Goal: Information Seeking & Learning: Find specific fact

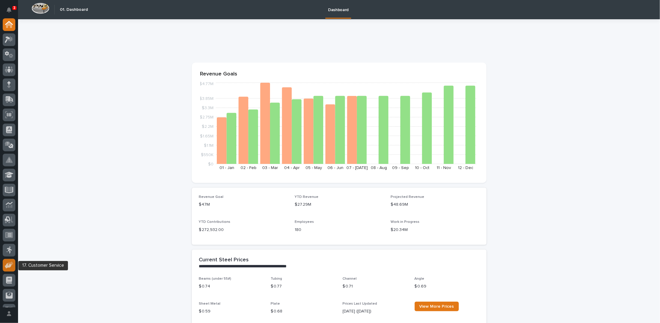
click at [5, 265] on icon at bounding box center [9, 265] width 9 height 7
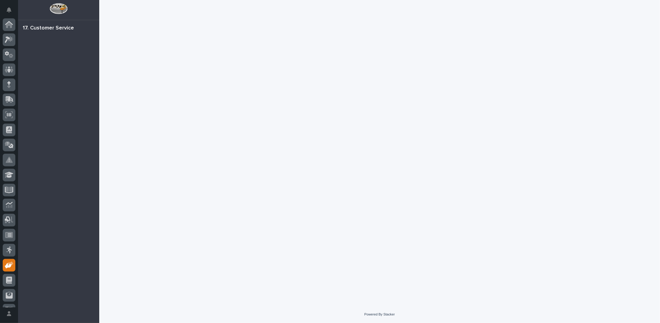
scroll to position [27, 0]
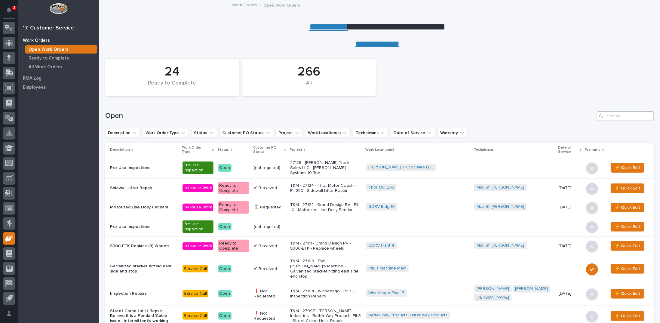
click at [631, 112] on div "Open" at bounding box center [379, 113] width 549 height 29
click at [629, 112] on input "Search" at bounding box center [625, 116] width 57 height 10
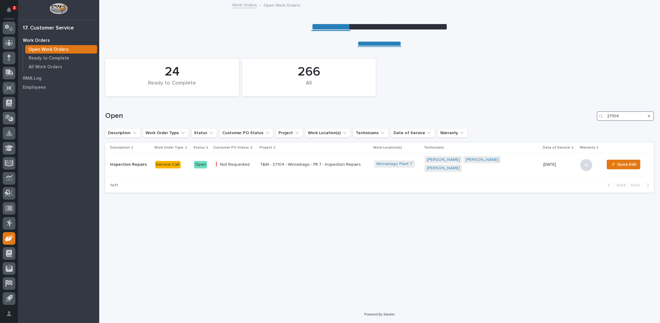
drag, startPoint x: 626, startPoint y: 116, endPoint x: 549, endPoint y: 114, distance: 77.4
click at [549, 114] on div "Open 27104" at bounding box center [379, 116] width 549 height 10
type input "27122"
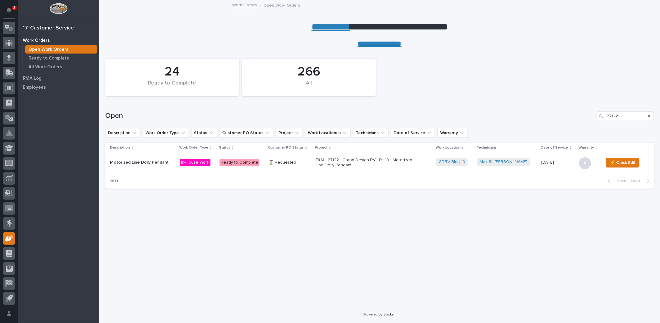
click at [338, 162] on p "T&M - 27122 - Grand Design RV - Plt 10 - Motorized Line Dolly Pendant" at bounding box center [368, 163] width 105 height 10
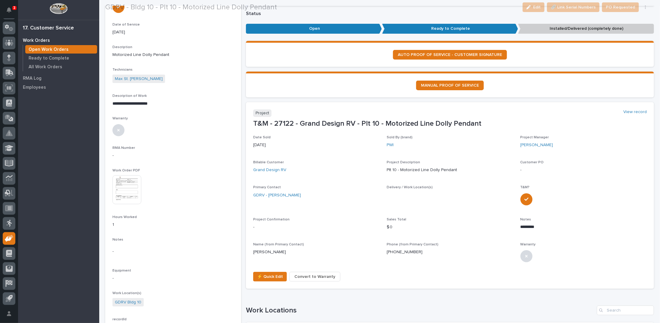
scroll to position [150, 0]
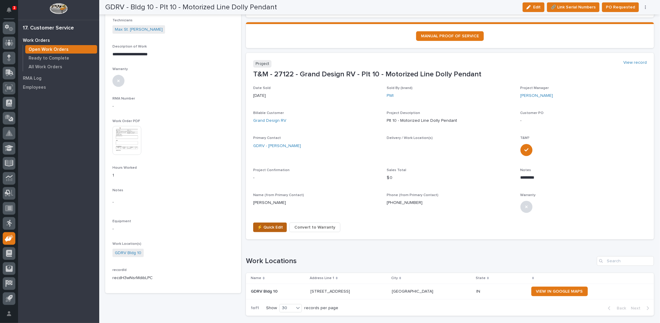
click at [264, 229] on span "⚡ Quick Edit" at bounding box center [270, 227] width 26 height 7
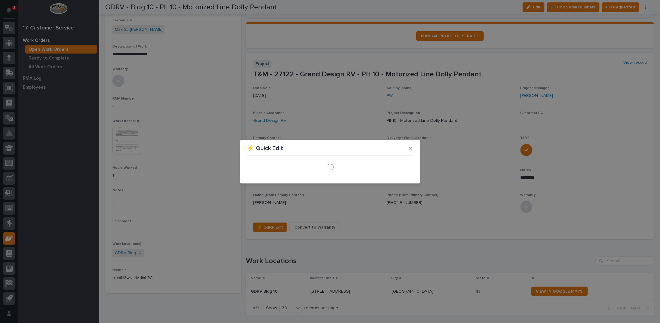
scroll to position [173, 0]
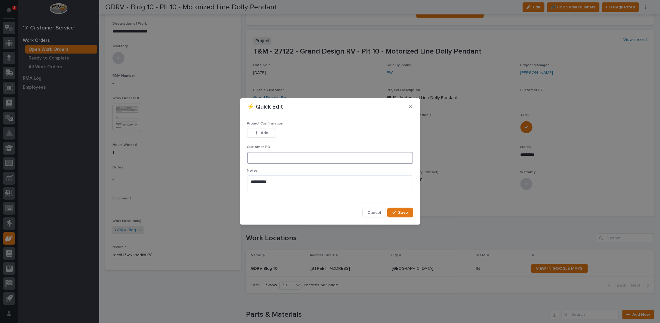
click at [264, 156] on input at bounding box center [330, 158] width 166 height 12
type input "CP10-1054764"
click at [260, 134] on div "button" at bounding box center [258, 133] width 6 height 4
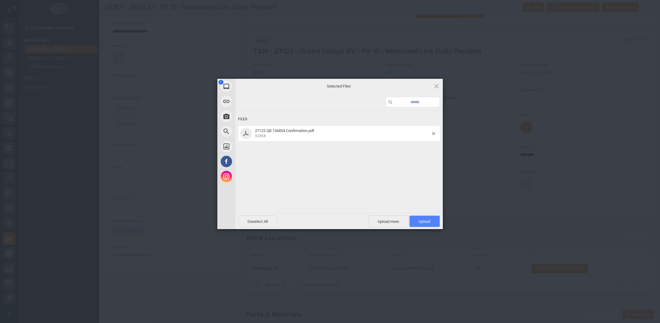
click at [422, 221] on span "Upload 1" at bounding box center [425, 221] width 12 height 5
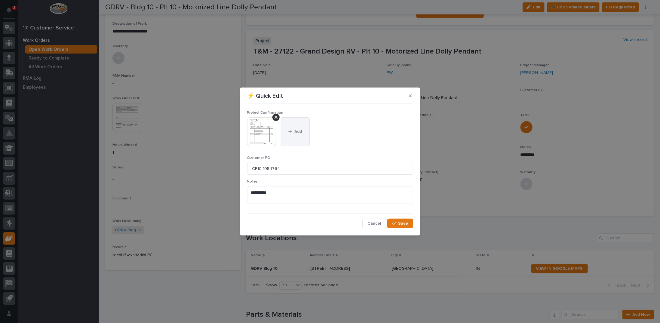
click at [292, 132] on div "button" at bounding box center [292, 132] width 6 height 4
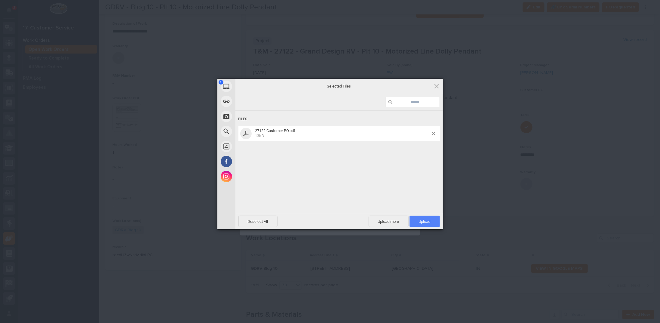
click at [434, 222] on span "Upload 1" at bounding box center [425, 221] width 30 height 11
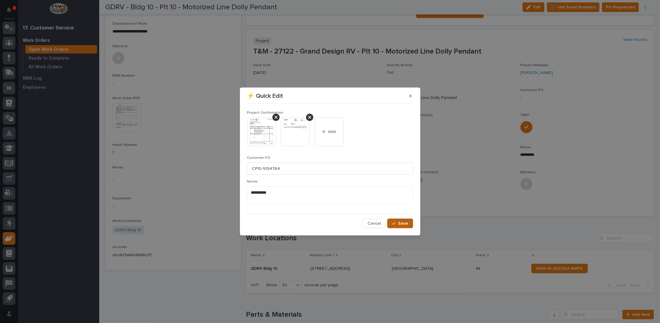
click at [401, 224] on span "Save" at bounding box center [404, 223] width 10 height 5
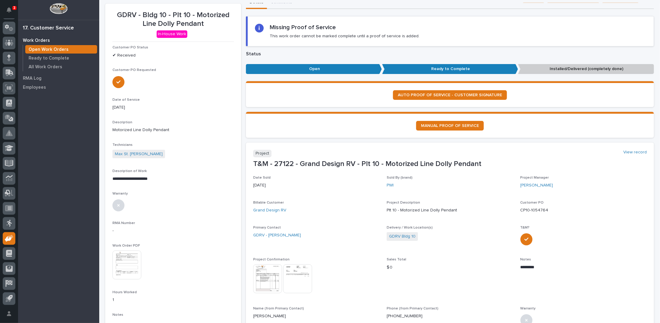
scroll to position [0, 0]
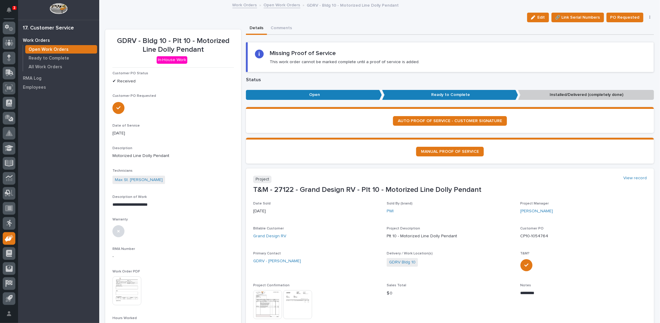
click at [280, 4] on link "Open Work Orders" at bounding box center [282, 4] width 37 height 7
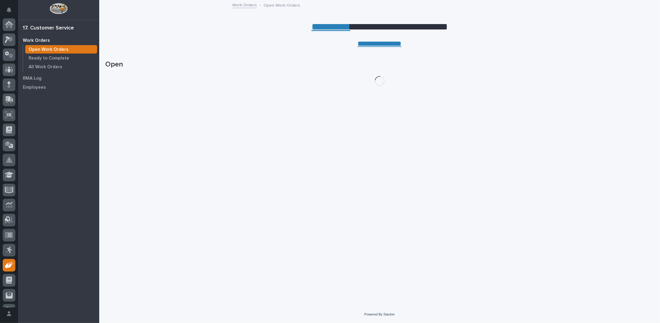
scroll to position [27, 0]
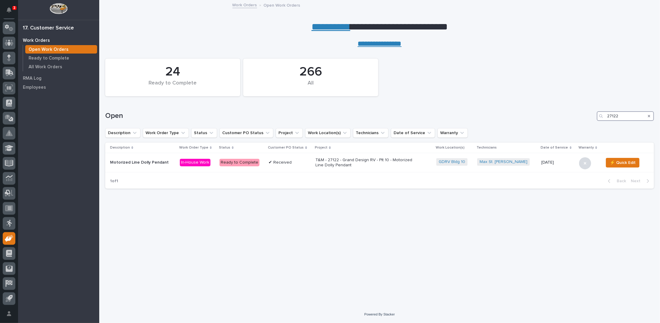
drag, startPoint x: 623, startPoint y: 116, endPoint x: 576, endPoint y: 107, distance: 48.2
click at [583, 111] on div "Open 27122" at bounding box center [379, 113] width 549 height 29
type input "27083"
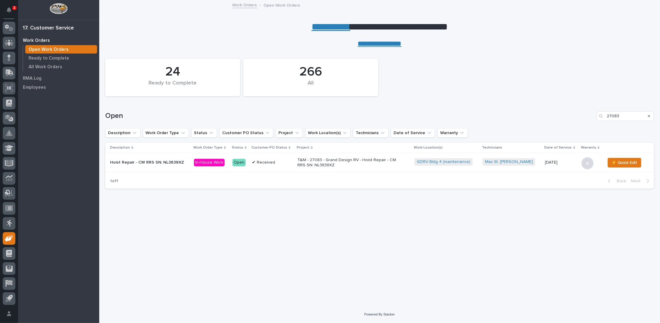
click at [329, 162] on p "T&M - 27083 - Grand Design RV - Hoist Repair - CM RRS SN: NL3838XZ" at bounding box center [350, 163] width 105 height 10
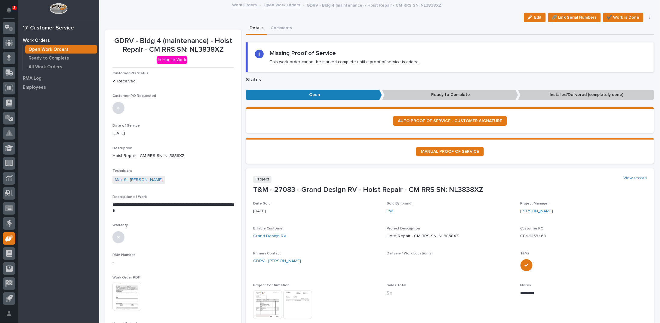
scroll to position [90, 0]
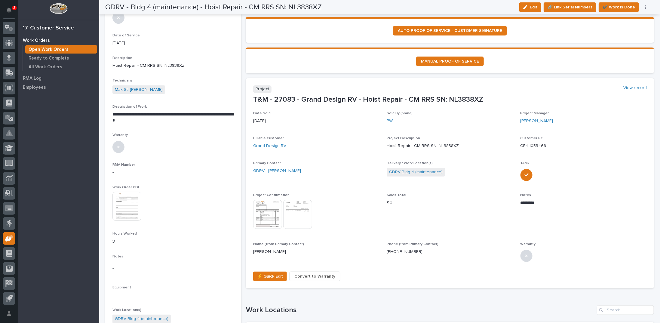
click at [265, 218] on img at bounding box center [267, 214] width 29 height 29
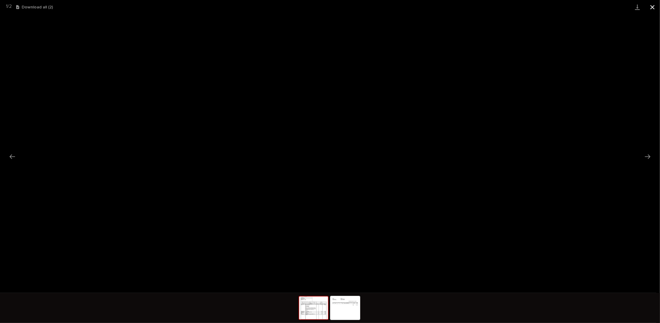
click at [653, 5] on button "Close gallery" at bounding box center [652, 7] width 15 height 14
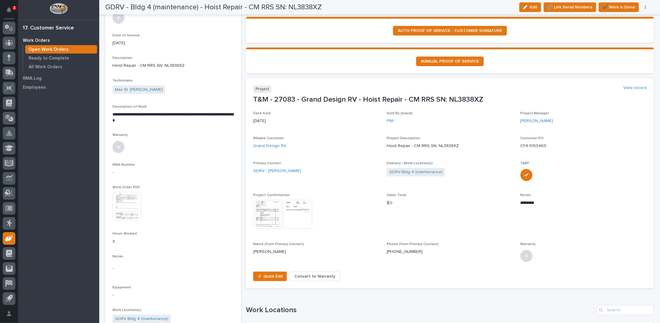
scroll to position [0, 0]
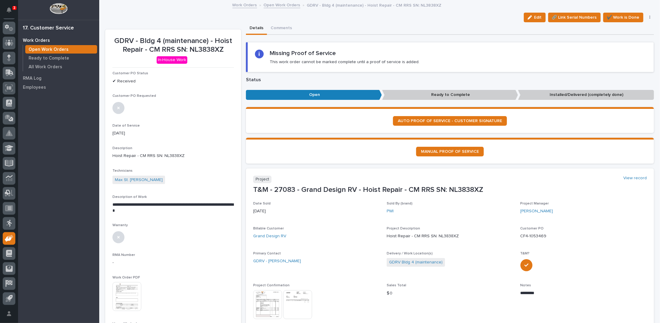
click at [276, 4] on link "Open Work Orders" at bounding box center [282, 4] width 37 height 7
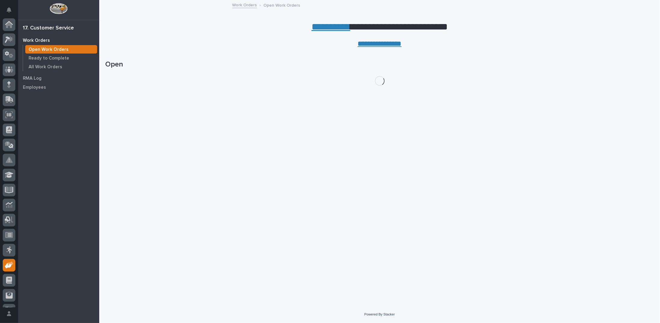
scroll to position [27, 0]
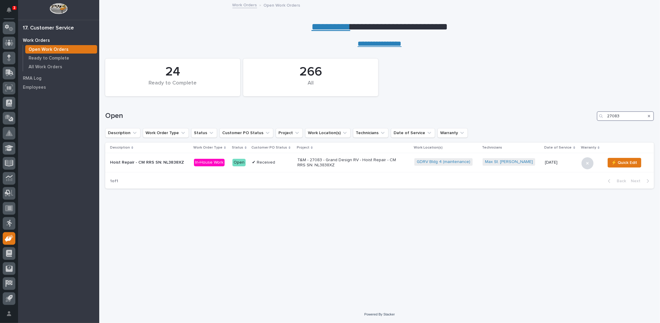
click at [620, 115] on input "27083" at bounding box center [625, 116] width 57 height 10
type input "27082"
click at [335, 157] on div "T&M - 27082 - Grand Design RV - Hoist Repair - CM RRS SN: NL1137YA" at bounding box center [348, 161] width 105 height 11
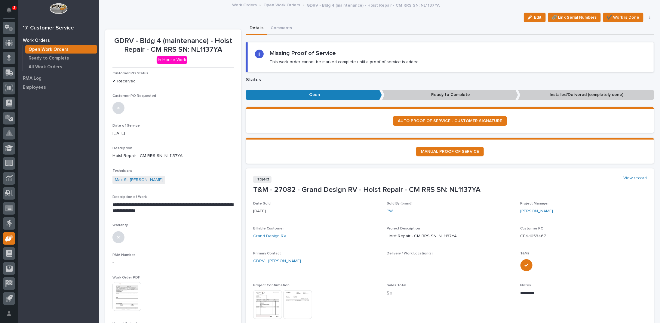
scroll to position [152, 0]
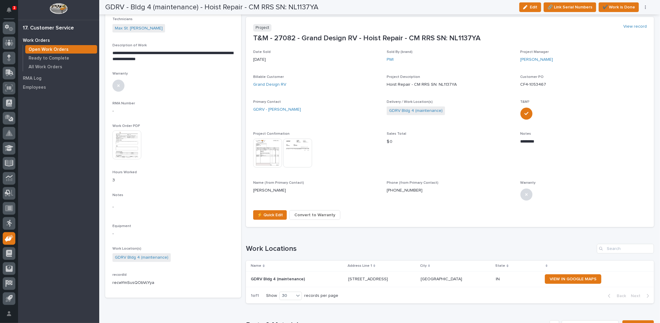
click at [264, 148] on img at bounding box center [267, 153] width 29 height 29
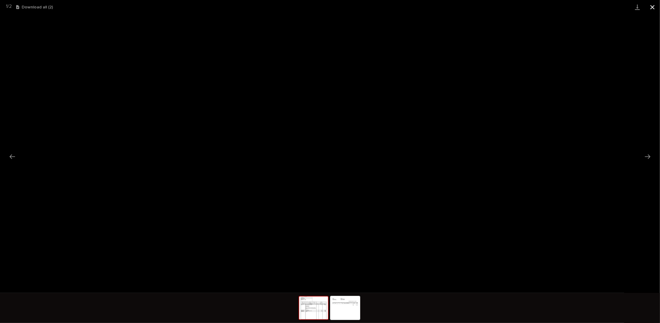
click at [651, 6] on button "Close gallery" at bounding box center [652, 7] width 15 height 14
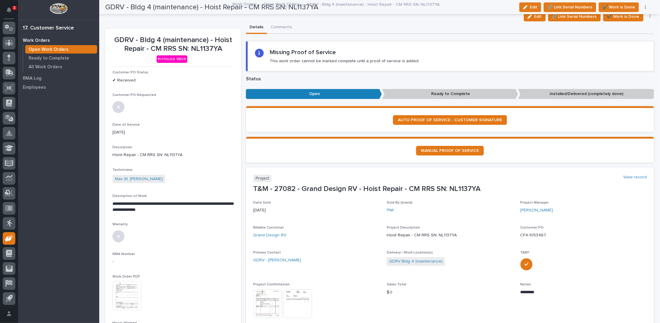
scroll to position [0, 0]
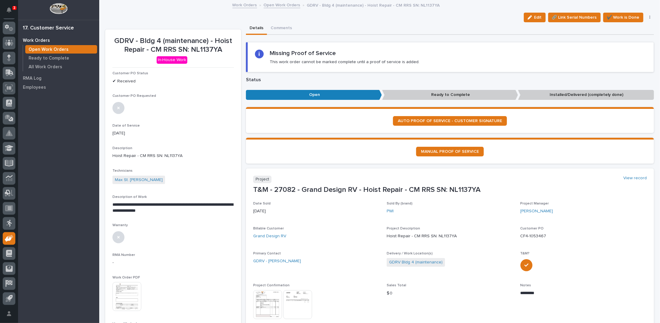
click at [286, 5] on link "Open Work Orders" at bounding box center [282, 4] width 37 height 7
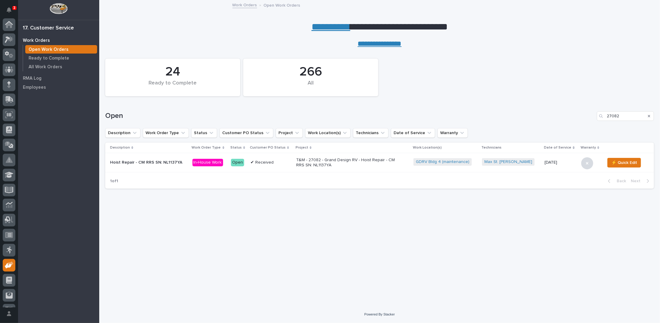
scroll to position [27, 0]
click at [338, 160] on p "T&M - 27082 - Grand Design RV - Hoist Repair - CM RRS SN: NL1137YA" at bounding box center [348, 163] width 105 height 10
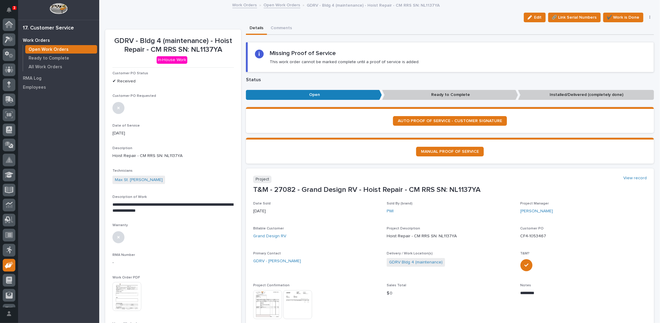
click at [338, 160] on section "MANUAL PROOF OF SERVICE" at bounding box center [450, 151] width 408 height 26
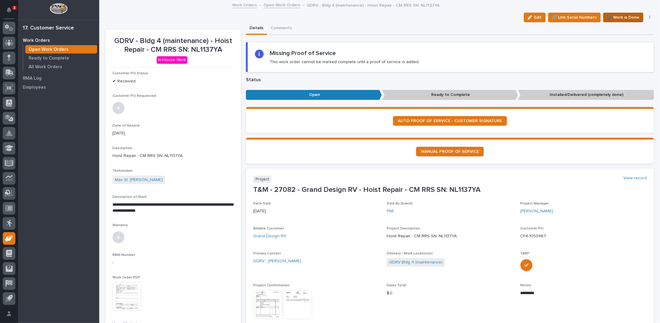
click at [615, 18] on span "✔️ Work is Done" at bounding box center [623, 17] width 32 height 7
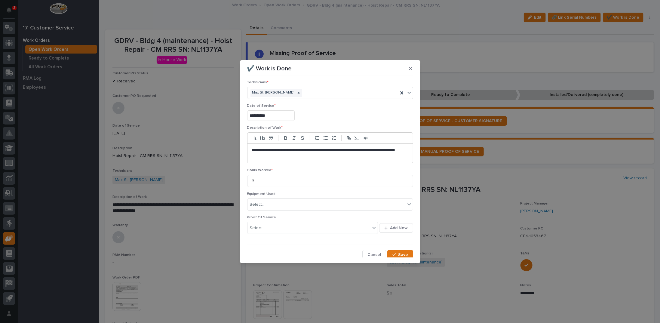
scroll to position [4, 0]
click at [399, 253] on span "Save" at bounding box center [404, 253] width 10 height 5
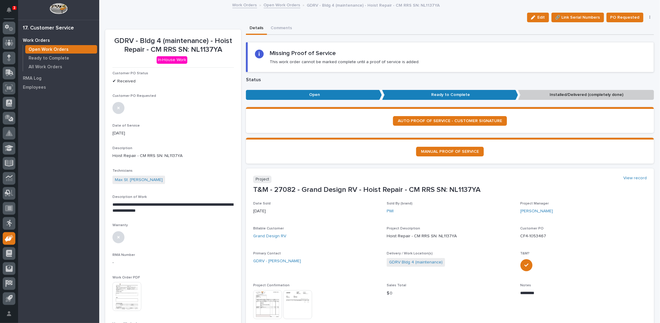
click at [273, 4] on link "Open Work Orders" at bounding box center [282, 4] width 37 height 7
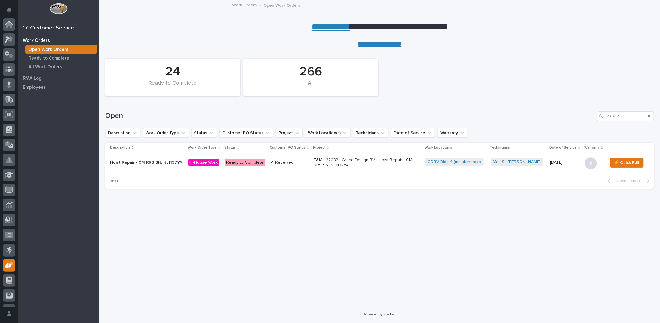
scroll to position [27, 0]
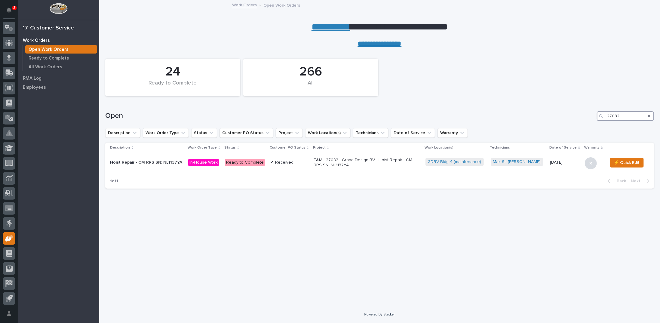
click at [619, 115] on input "27082" at bounding box center [625, 116] width 57 height 10
type input "27083"
click at [345, 161] on p "T&M - 27083 - Grand Design RV - Hoist Repair - CM RRS SN: NL3838XZ" at bounding box center [350, 163] width 105 height 10
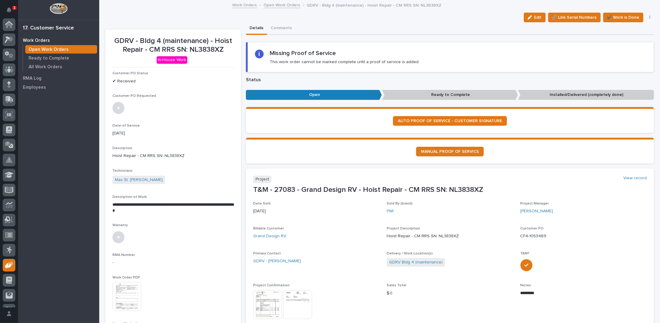
scroll to position [27, 0]
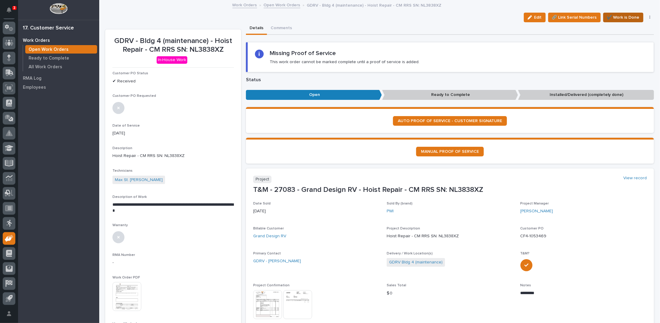
click at [620, 16] on span "✔️ Work is Done" at bounding box center [623, 17] width 32 height 7
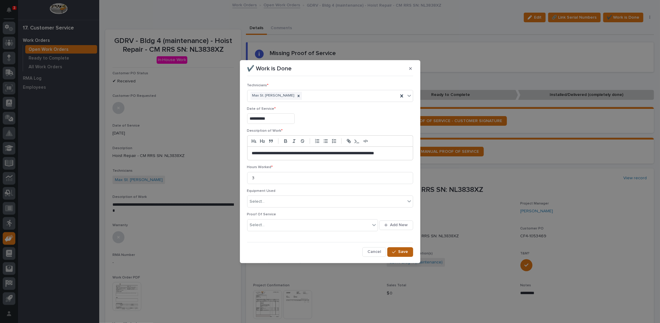
click at [403, 251] on span "Save" at bounding box center [404, 251] width 10 height 5
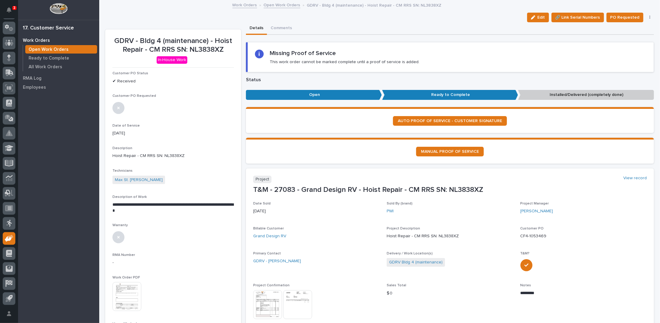
click at [273, 5] on link "Open Work Orders" at bounding box center [282, 4] width 37 height 7
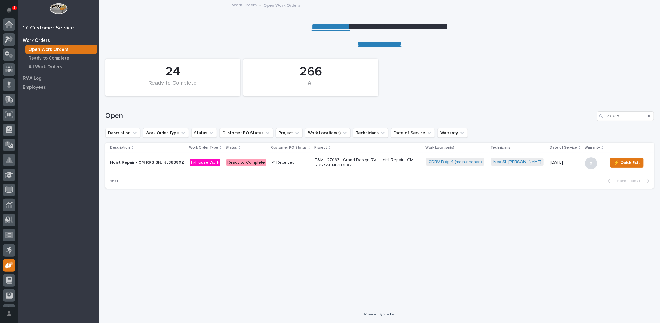
scroll to position [27, 0]
drag, startPoint x: 613, startPoint y: 115, endPoint x: 635, endPoint y: 116, distance: 22.9
click at [635, 116] on input "27083" at bounding box center [625, 116] width 57 height 10
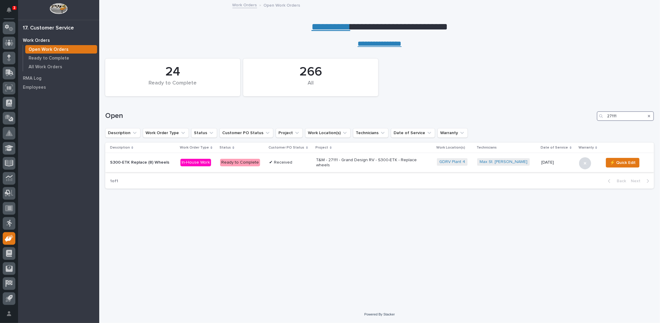
type input "27111"
click at [332, 163] on p "T&M - 27111 - Grand Design RV - S300-ETK - Replace wheels" at bounding box center [369, 163] width 105 height 10
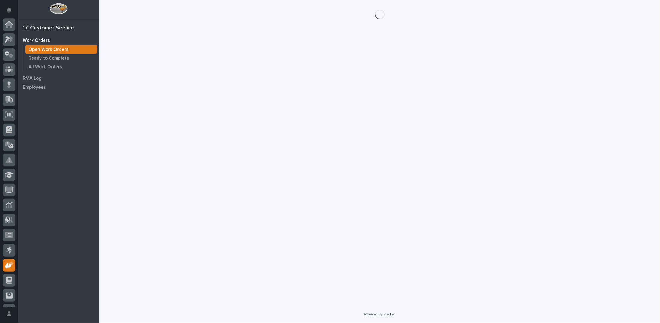
scroll to position [27, 0]
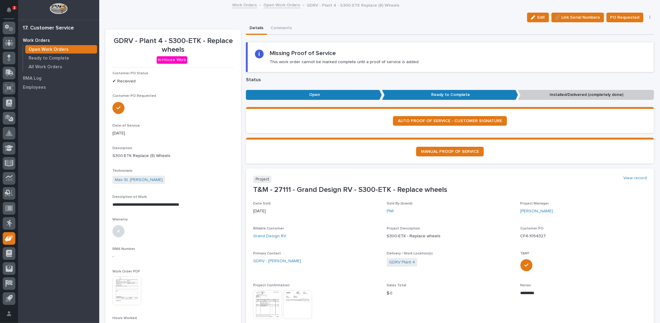
click at [279, 5] on link "Open Work Orders" at bounding box center [282, 4] width 37 height 7
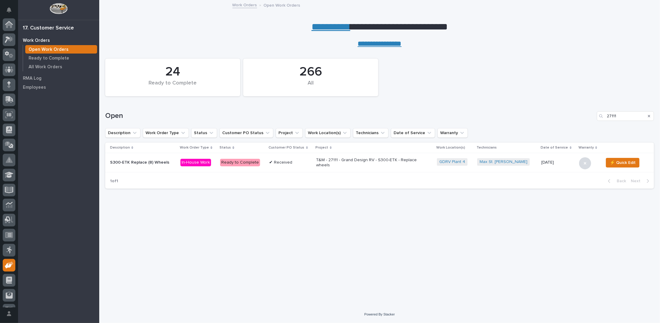
scroll to position [27, 0]
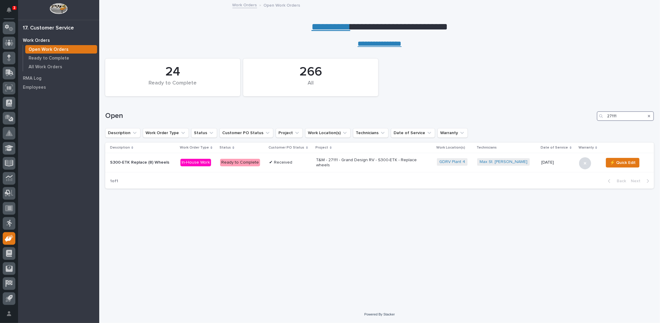
drag, startPoint x: 613, startPoint y: 115, endPoint x: 620, endPoint y: 115, distance: 6.6
click at [620, 115] on input "27111" at bounding box center [625, 116] width 57 height 10
type input "27124"
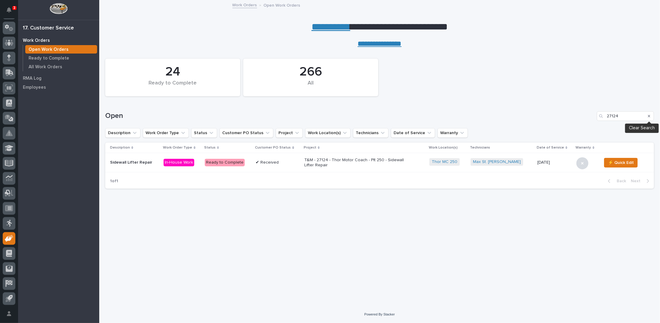
drag, startPoint x: 649, startPoint y: 115, endPoint x: 441, endPoint y: 117, distance: 208.2
click at [649, 115] on icon "Search" at bounding box center [649, 116] width 2 height 4
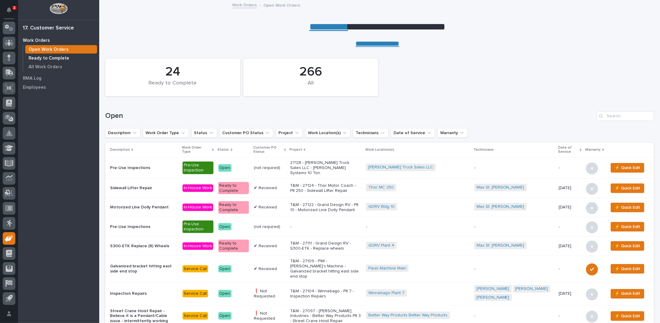
click at [49, 56] on p "Ready to Complete" at bounding box center [49, 58] width 41 height 5
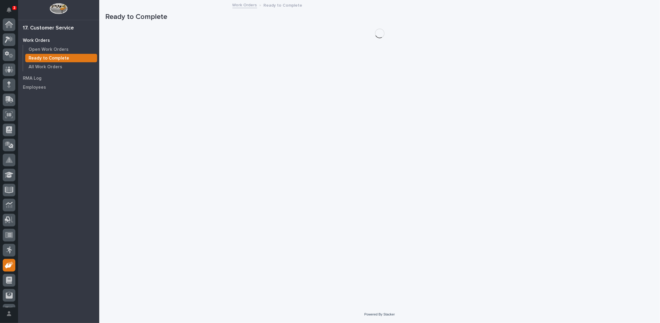
scroll to position [27, 0]
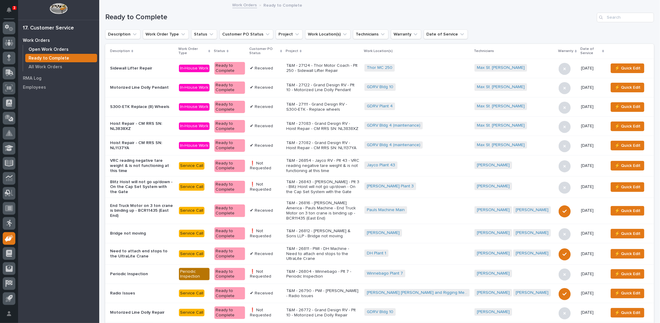
click at [53, 51] on p "Open Work Orders" at bounding box center [49, 49] width 40 height 5
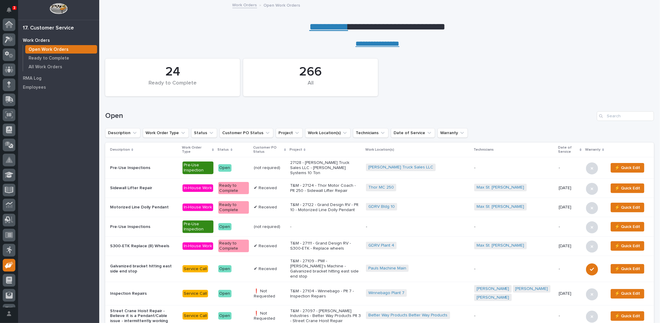
scroll to position [27, 0]
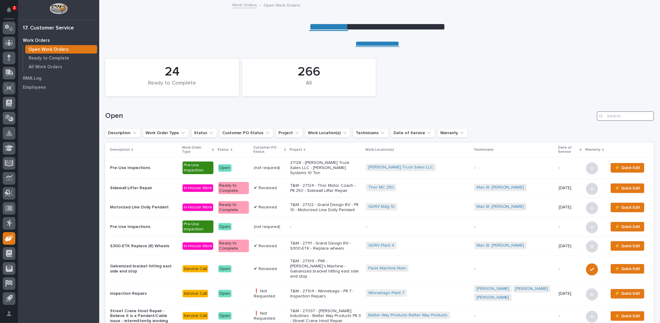
click at [614, 115] on input "Search" at bounding box center [625, 116] width 57 height 10
type input "24744"
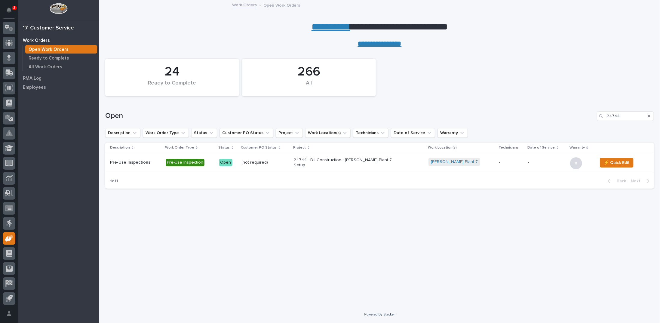
click at [354, 160] on p "24744 - DJ Construction - Brinkley Plant 7 Setup" at bounding box center [346, 163] width 105 height 10
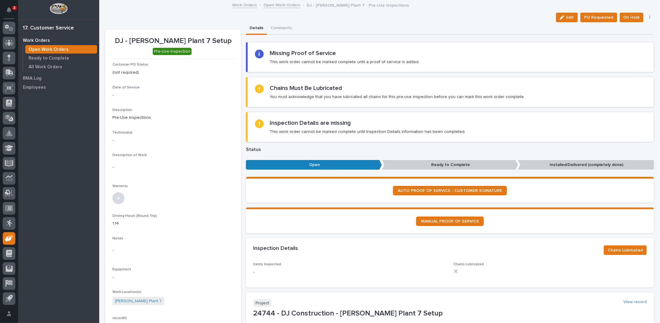
click at [278, 4] on link "Open Work Orders" at bounding box center [282, 4] width 37 height 7
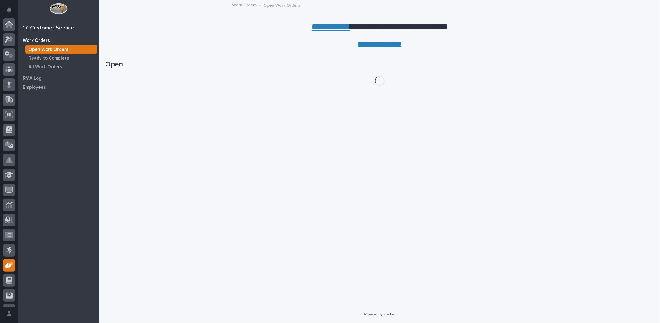
scroll to position [27, 0]
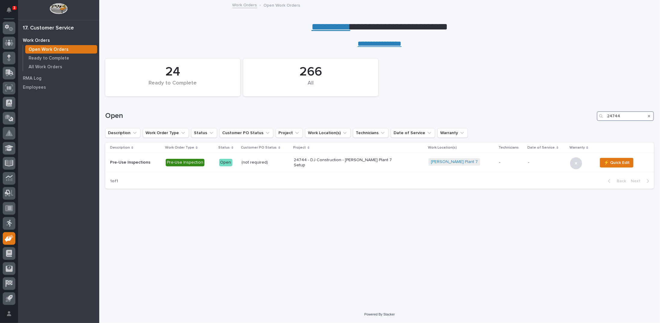
drag, startPoint x: 623, startPoint y: 114, endPoint x: 572, endPoint y: 109, distance: 51.1
click at [572, 109] on div "Open 24744" at bounding box center [379, 113] width 549 height 29
type input "25450"
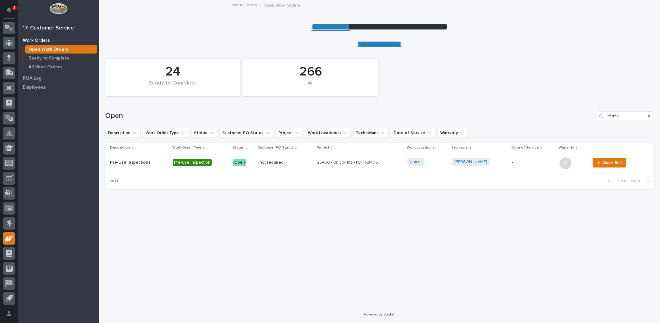
click at [339, 165] on p "25450 - Unicor Inc - FSTRGM7.5" at bounding box center [359, 162] width 85 height 5
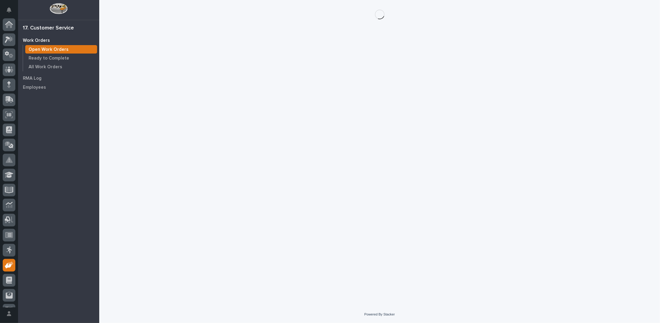
scroll to position [27, 0]
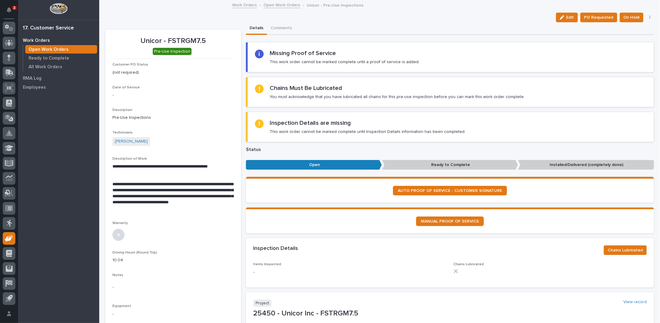
click at [168, 202] on p "**********" at bounding box center [173, 196] width 121 height 30
click at [570, 19] on span "Edit" at bounding box center [571, 17] width 8 height 5
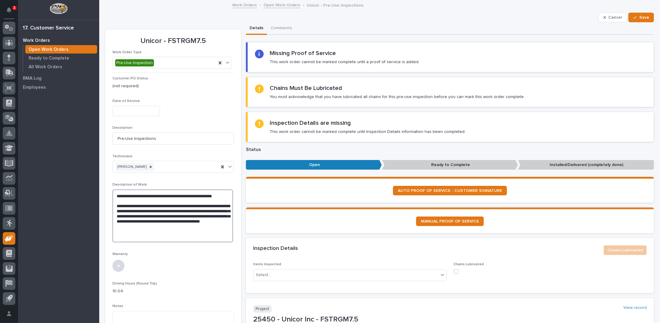
click at [195, 230] on textarea "**********" at bounding box center [173, 216] width 121 height 53
click at [135, 235] on textarea "**********" at bounding box center [173, 216] width 121 height 53
type textarea "**********"
click at [643, 17] on span "Save" at bounding box center [645, 17] width 10 height 5
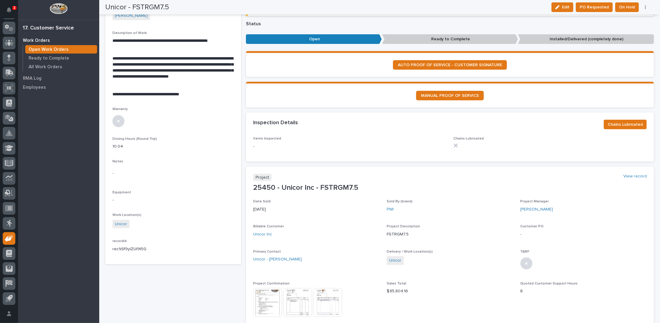
scroll to position [0, 0]
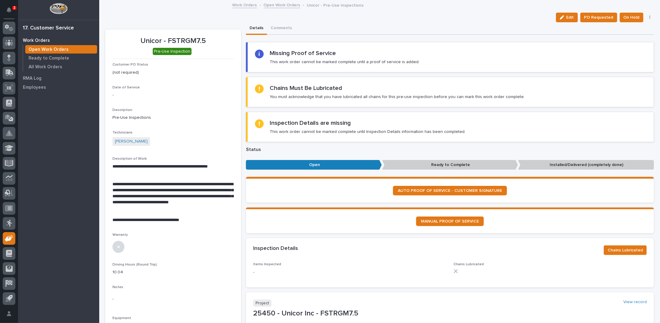
click at [275, 5] on link "Open Work Orders" at bounding box center [282, 4] width 37 height 7
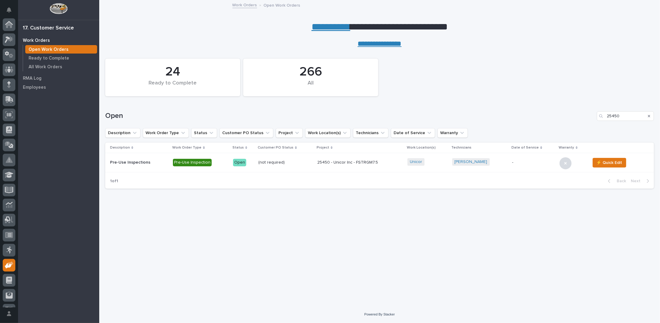
scroll to position [27, 0]
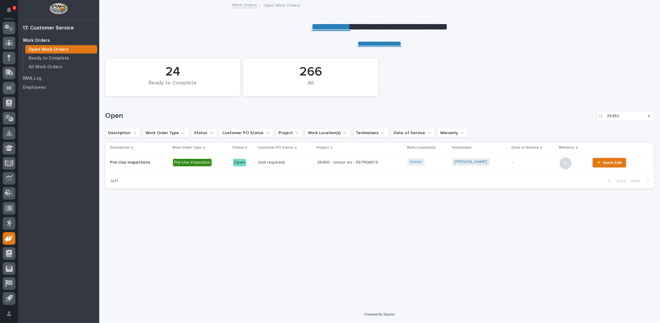
click at [649, 116] on icon "Search" at bounding box center [649, 116] width 2 height 2
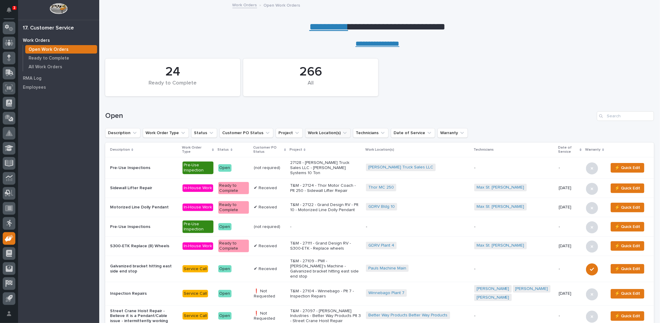
click at [342, 131] on icon "Work Location(s)" at bounding box center [345, 133] width 6 height 6
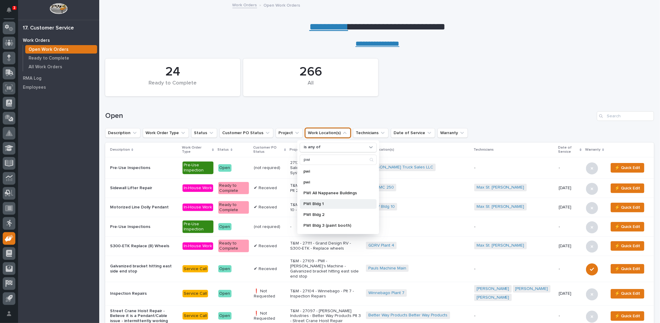
type input "pwi"
click at [311, 202] on p "PWI Bldg 1" at bounding box center [336, 204] width 64 height 4
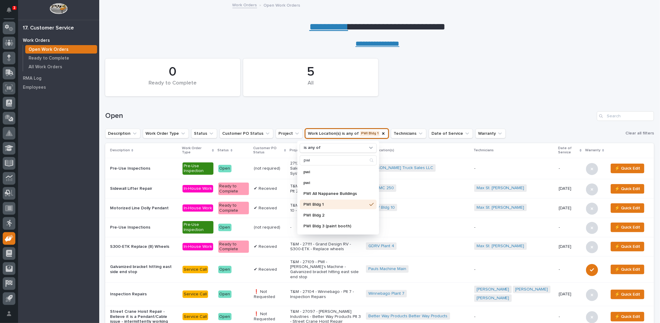
click at [413, 108] on div "Open" at bounding box center [379, 113] width 549 height 29
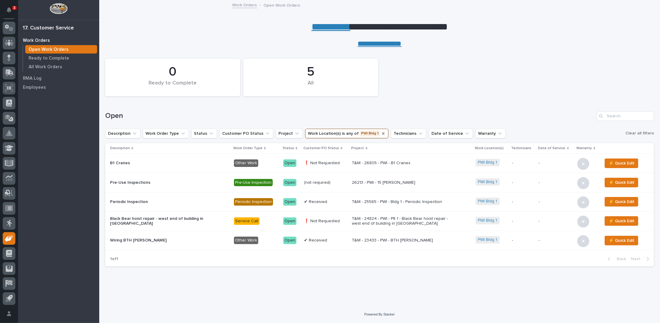
click at [381, 133] on icon "Work Location(s)" at bounding box center [383, 133] width 5 height 5
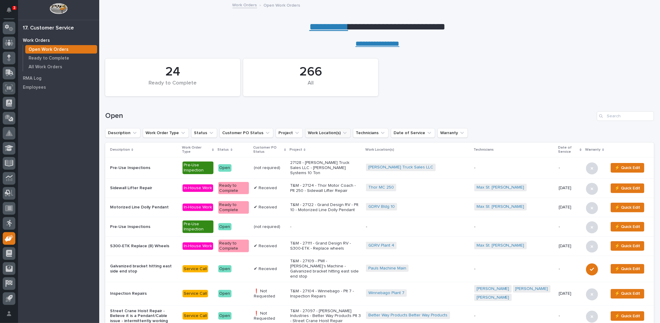
click at [612, 121] on div "Open" at bounding box center [379, 113] width 549 height 29
click at [611, 115] on input "Search" at bounding box center [625, 116] width 57 height 10
type input "25450"
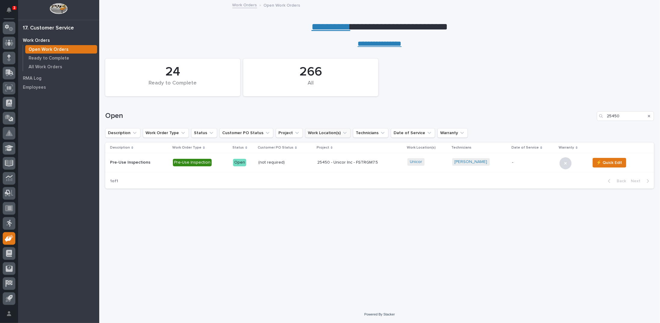
click at [330, 161] on p "25450 - Unicor Inc - FSTRGM7.5" at bounding box center [359, 162] width 85 height 5
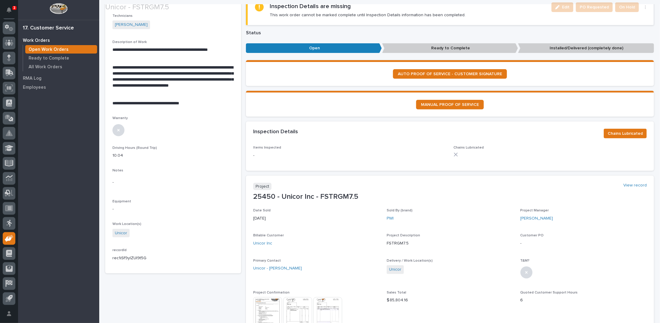
scroll to position [120, 0]
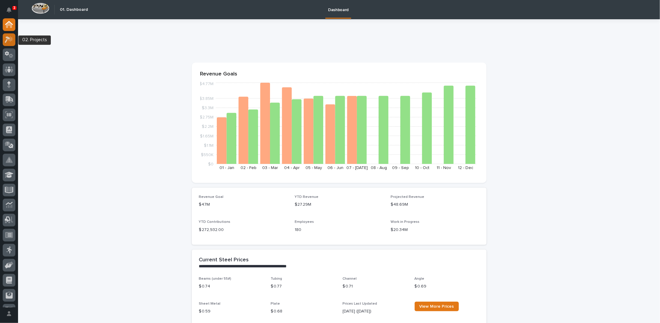
click at [11, 41] on icon at bounding box center [9, 39] width 9 height 7
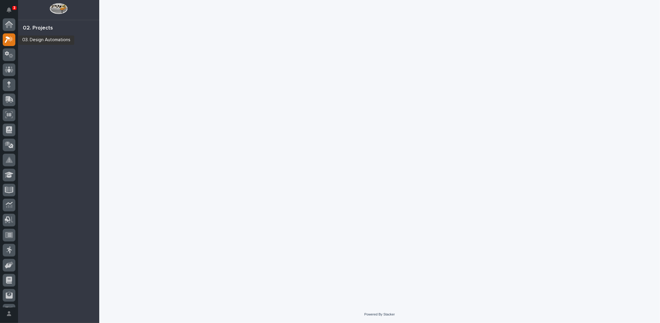
scroll to position [15, 0]
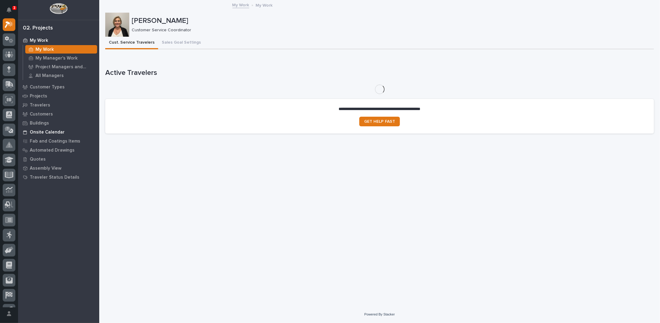
click at [56, 132] on p "Onsite Calendar" at bounding box center [47, 132] width 35 height 5
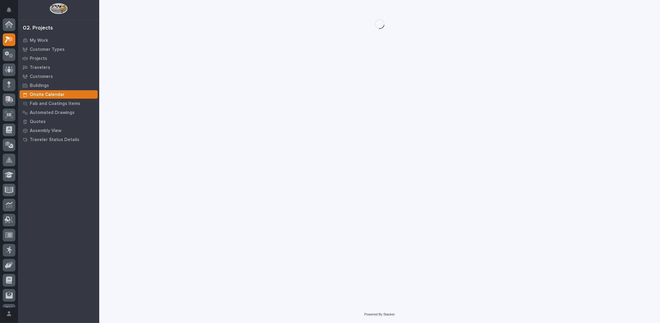
scroll to position [15, 0]
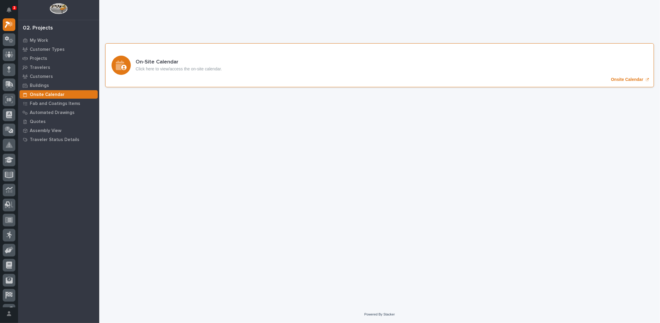
click at [625, 80] on p "Onsite Calendar" at bounding box center [627, 79] width 32 height 5
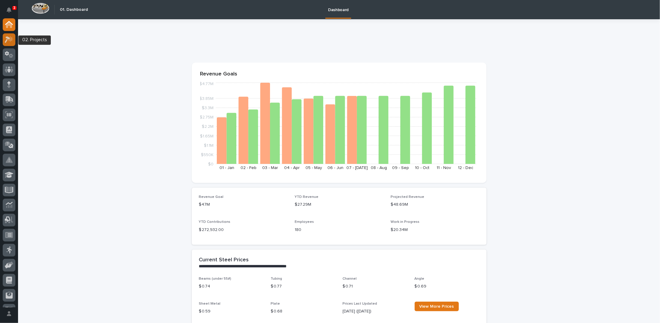
click at [9, 37] on icon at bounding box center [9, 39] width 9 height 7
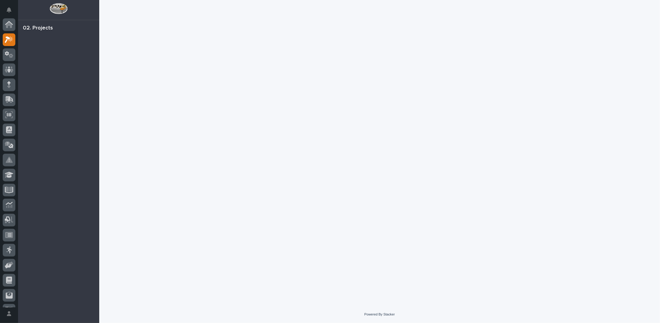
scroll to position [15, 0]
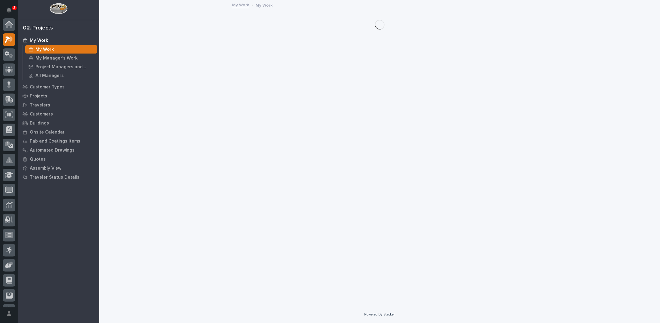
scroll to position [15, 0]
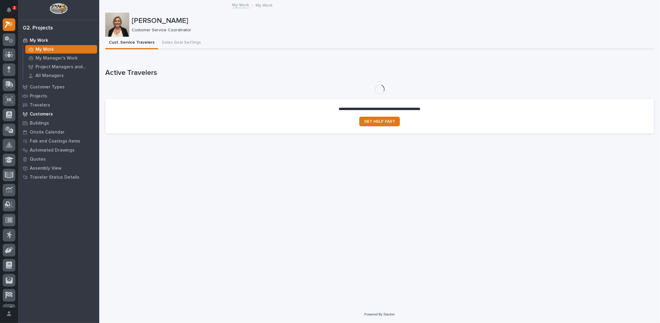
click at [39, 115] on p "Customers" at bounding box center [41, 114] width 23 height 5
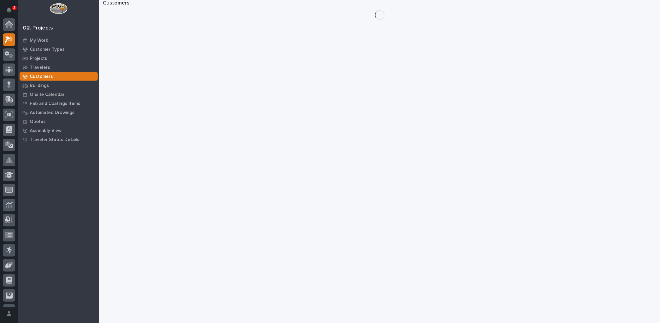
scroll to position [15, 0]
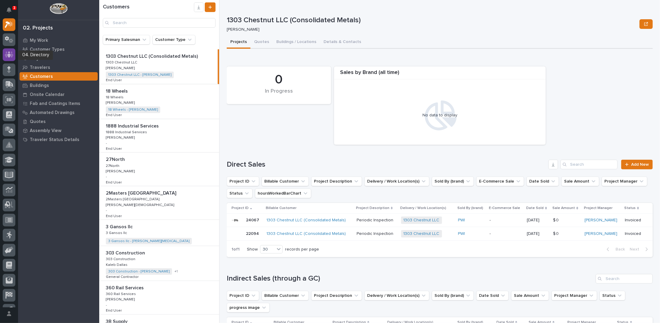
click at [10, 53] on icon at bounding box center [9, 54] width 9 height 7
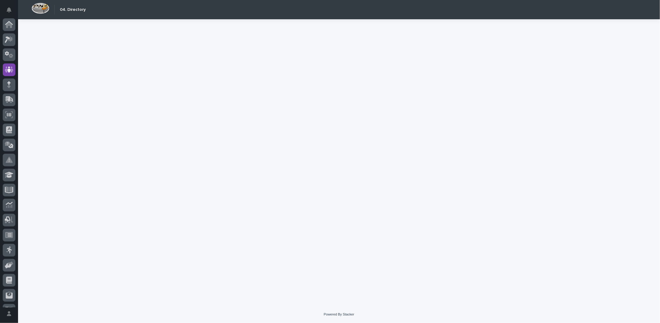
scroll to position [27, 0]
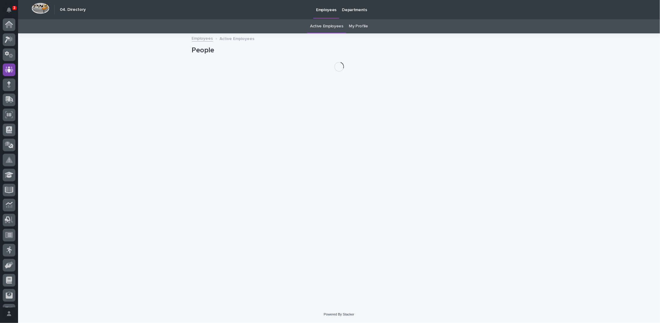
scroll to position [27, 0]
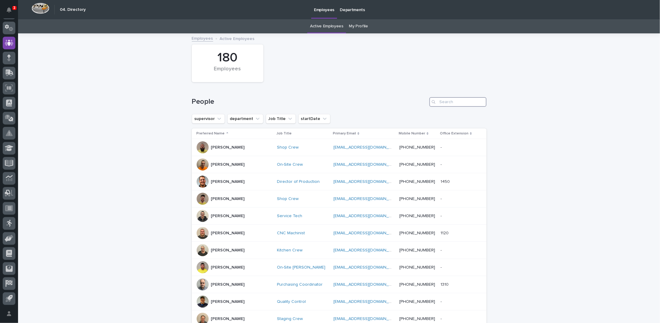
click at [446, 102] on input "Search" at bounding box center [458, 102] width 57 height 10
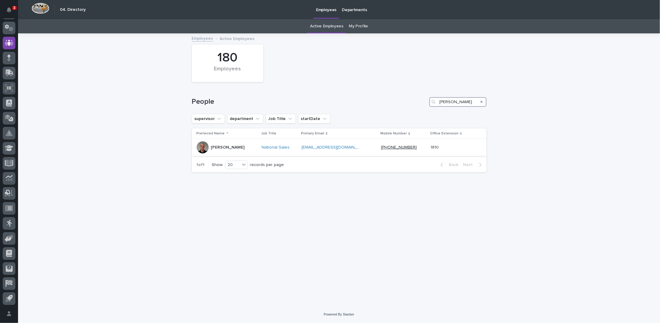
type input "Riley"
click at [230, 146] on p "Riley Youngman" at bounding box center [228, 147] width 34 height 5
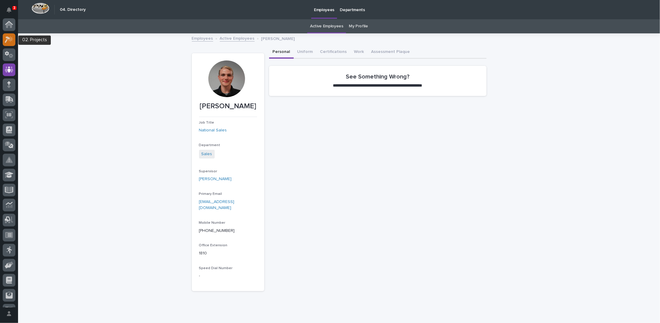
click at [8, 35] on div at bounding box center [9, 39] width 13 height 13
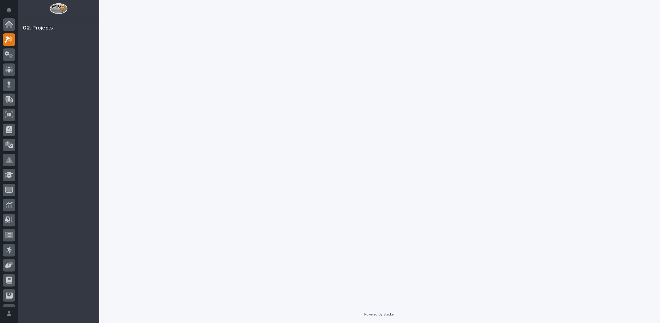
scroll to position [15, 0]
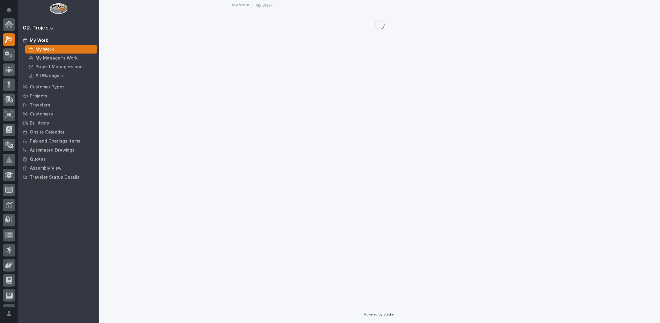
scroll to position [15, 0]
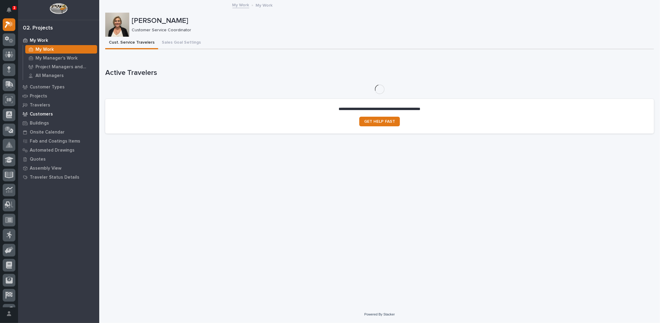
click at [46, 112] on p "Customers" at bounding box center [41, 114] width 23 height 5
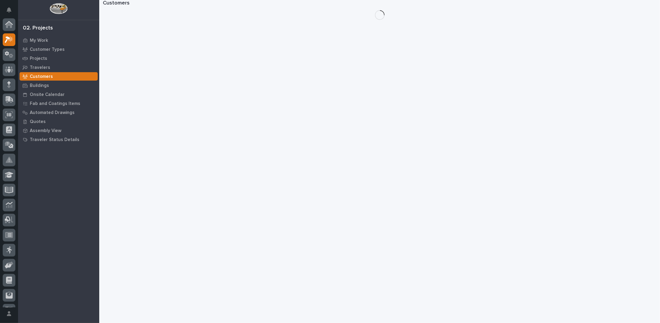
scroll to position [15, 0]
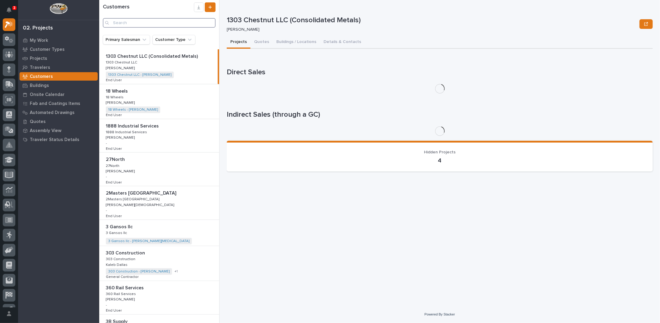
click at [171, 24] on input "Search" at bounding box center [159, 23] width 113 height 10
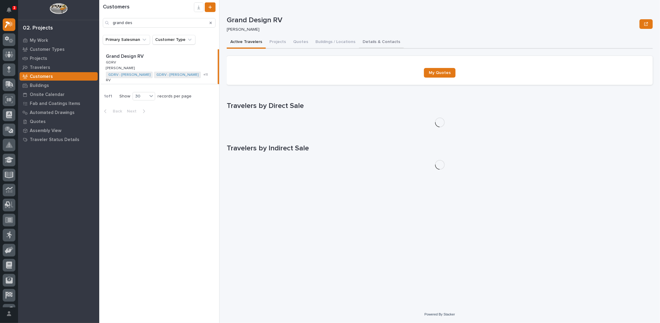
click at [363, 43] on button "Details & Contacts" at bounding box center [381, 42] width 45 height 13
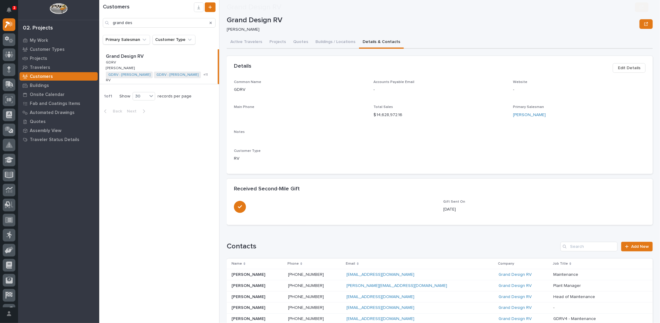
scroll to position [90, 0]
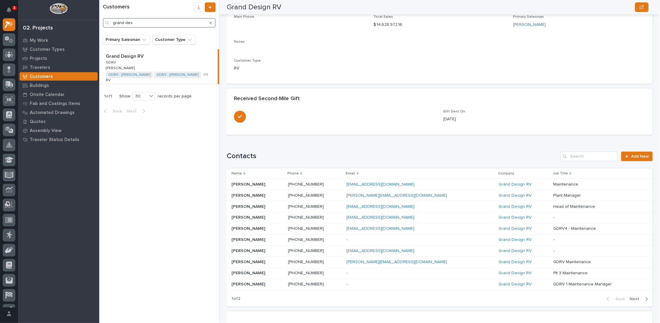
drag, startPoint x: 131, startPoint y: 23, endPoint x: 81, endPoint y: 19, distance: 50.7
click at [99, 19] on div "3 My Settings Log Out 02. Projects My Work Customer Types Projects Travelers Cu…" at bounding box center [379, 161] width 561 height 323
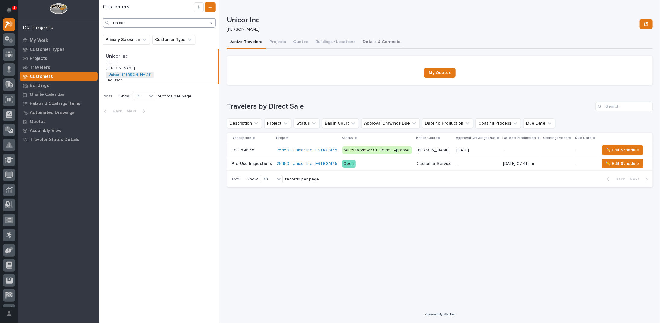
type input "unicor"
click at [373, 42] on button "Details & Contacts" at bounding box center [381, 42] width 45 height 13
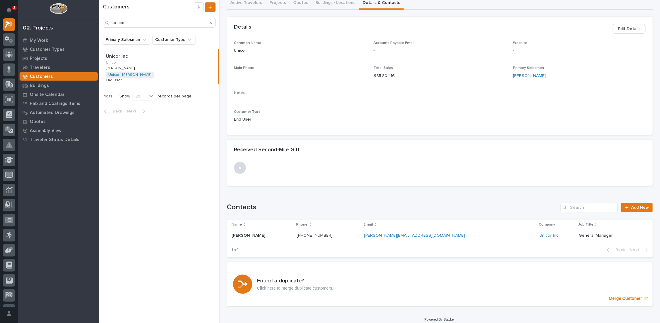
scroll to position [43, 0]
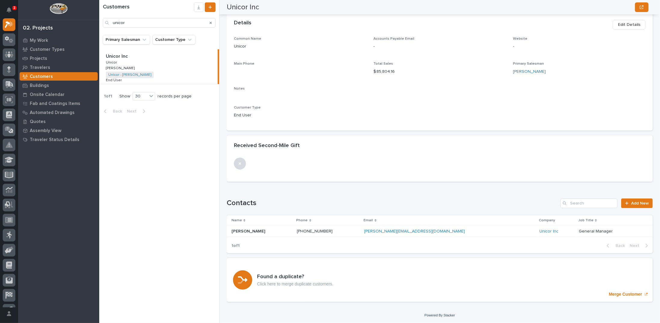
click at [249, 232] on p "Juan Vazquez" at bounding box center [249, 231] width 35 height 6
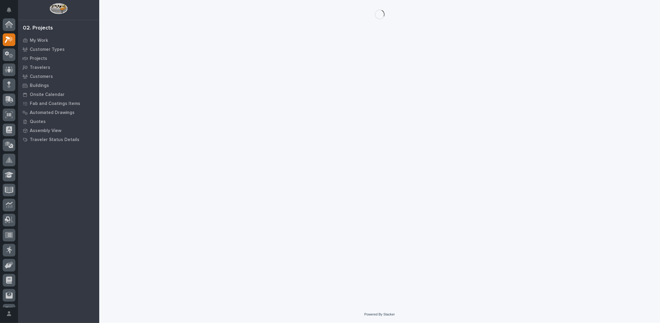
scroll to position [15, 0]
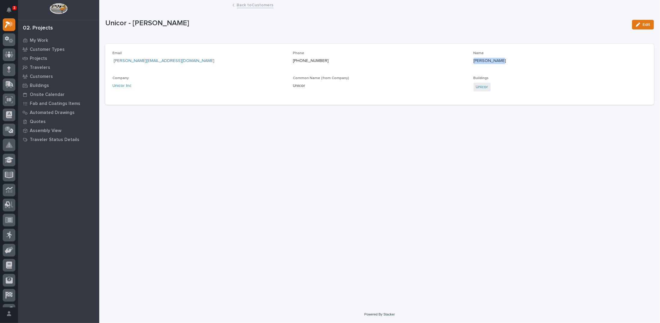
drag, startPoint x: 474, startPoint y: 60, endPoint x: 500, endPoint y: 63, distance: 26.3
click at [500, 63] on p "Juan Vazquez" at bounding box center [560, 61] width 173 height 6
copy p "Juan Vazquez"
click at [261, 5] on link "Back to Customers" at bounding box center [255, 4] width 37 height 7
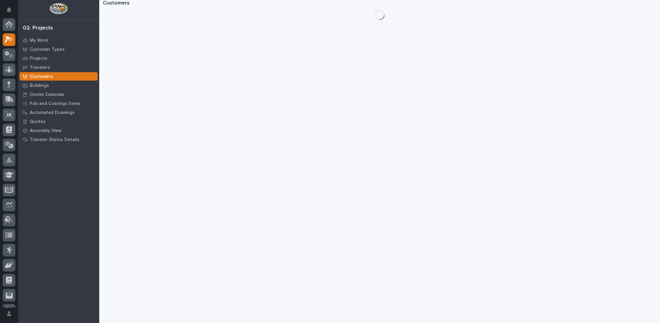
scroll to position [15, 0]
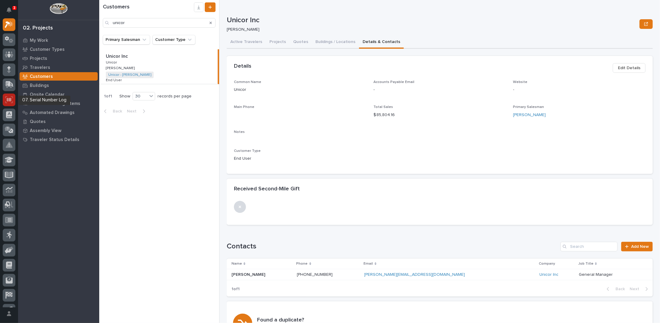
click at [9, 99] on icon at bounding box center [9, 100] width 4 height 4
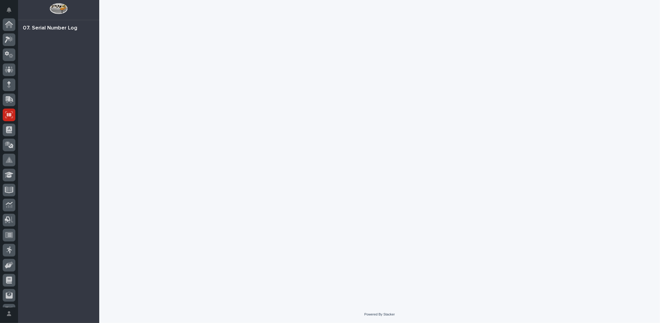
scroll to position [27, 0]
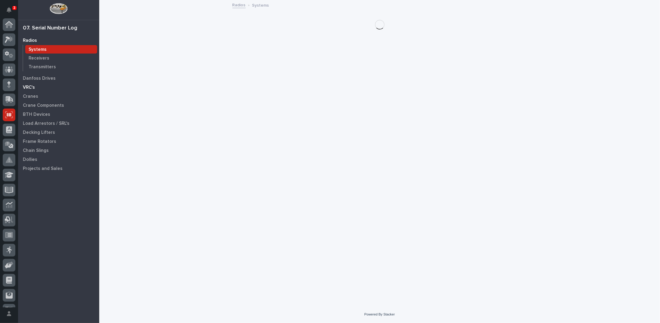
scroll to position [27, 0]
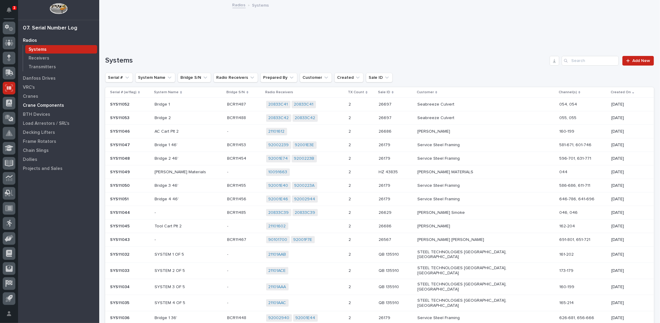
click at [43, 104] on p "Crane Components" at bounding box center [43, 105] width 41 height 5
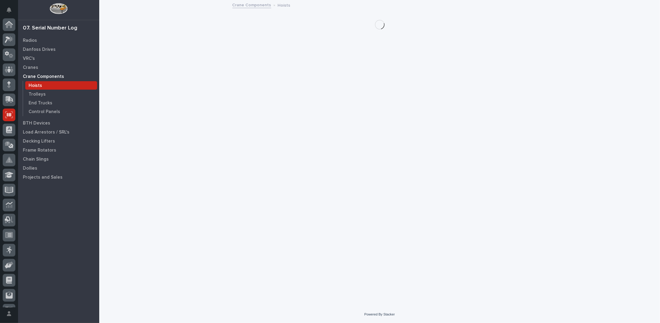
scroll to position [27, 0]
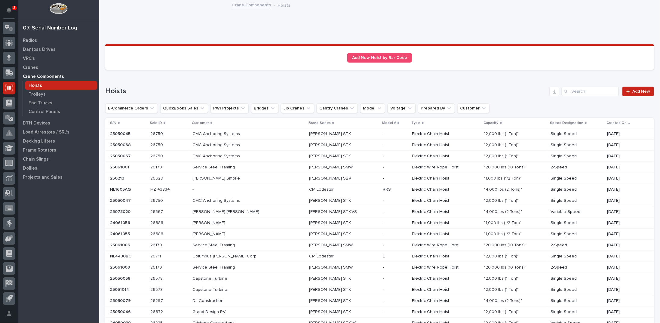
click at [313, 135] on p "[PERSON_NAME] STK" at bounding box center [330, 133] width 43 height 6
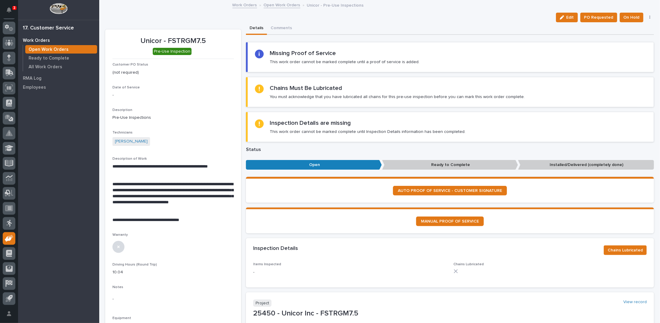
click at [272, 5] on link "Open Work Orders" at bounding box center [282, 4] width 37 height 7
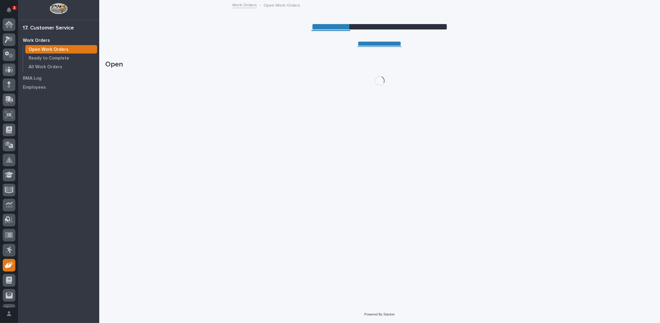
scroll to position [27, 0]
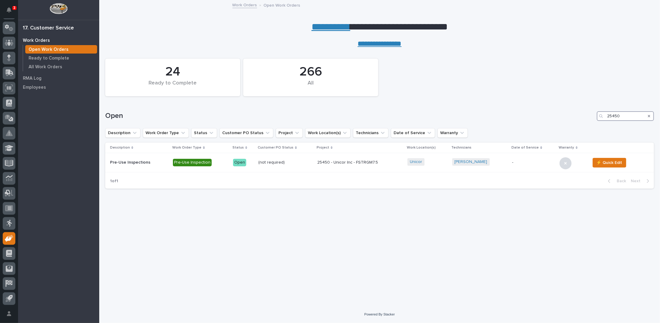
drag, startPoint x: 628, startPoint y: 117, endPoint x: 583, endPoint y: 118, distance: 44.8
click at [583, 118] on div "Open 25450" at bounding box center [379, 116] width 549 height 10
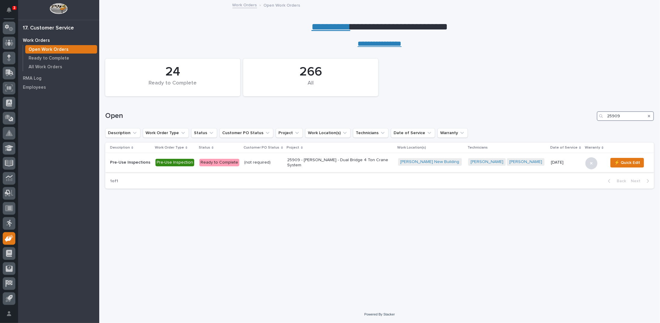
type input "25909"
click at [352, 165] on p "25909 - DA Dodd - Dual Bridge 4 Ton Crane System" at bounding box center [340, 163] width 105 height 10
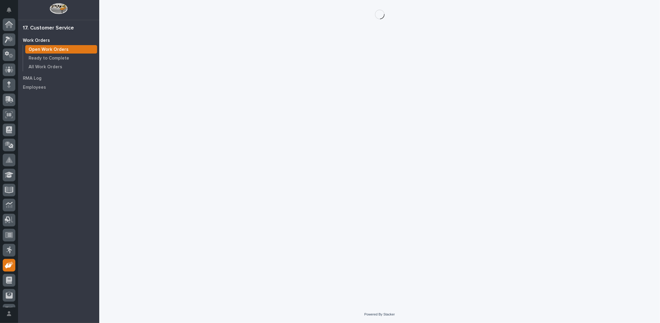
scroll to position [27, 0]
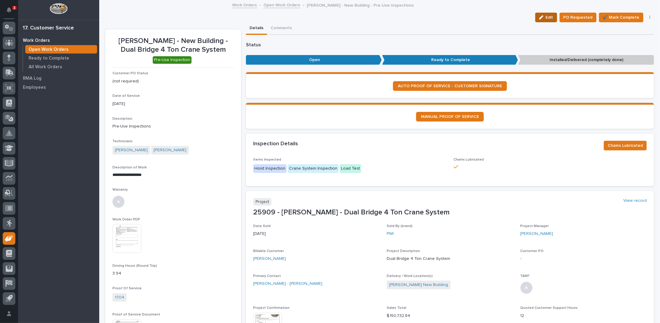
click at [548, 17] on span "Edit" at bounding box center [550, 17] width 8 height 5
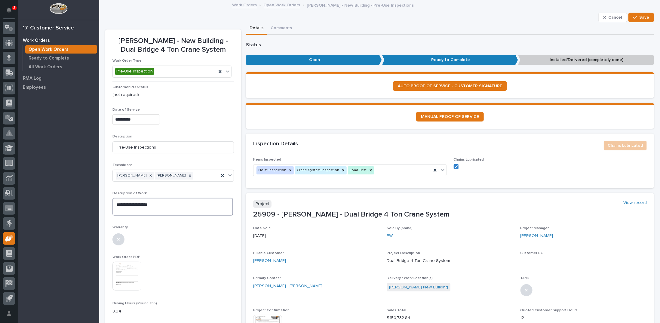
click at [156, 204] on textarea "**********" at bounding box center [173, 207] width 121 height 18
paste textarea "**********"
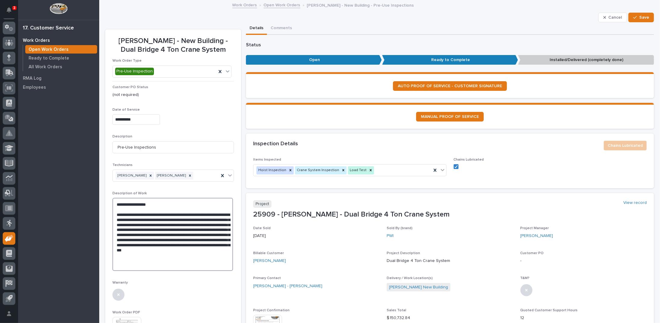
drag, startPoint x: 136, startPoint y: 214, endPoint x: 160, endPoint y: 213, distance: 24.1
click at [160, 213] on textarea "**********" at bounding box center [173, 234] width 121 height 73
click at [149, 213] on textarea "**********" at bounding box center [173, 232] width 121 height 68
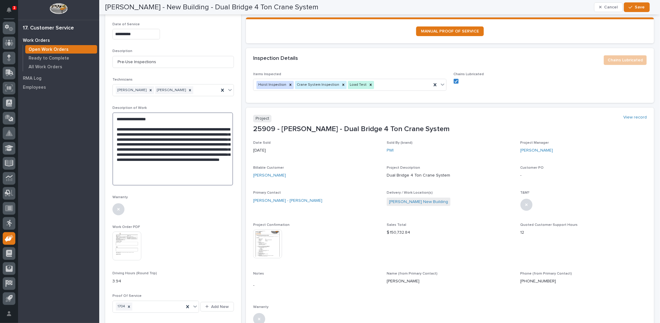
scroll to position [0, 0]
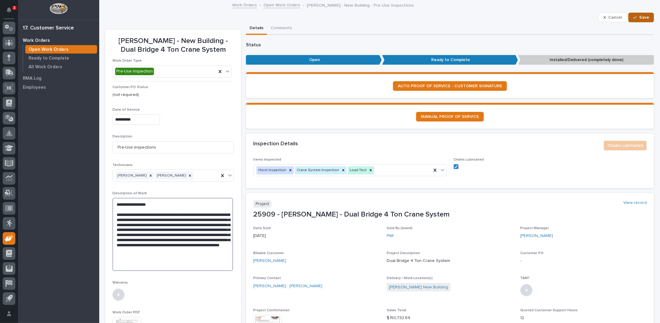
type textarea "**********"
click at [642, 16] on span "Save" at bounding box center [645, 17] width 10 height 5
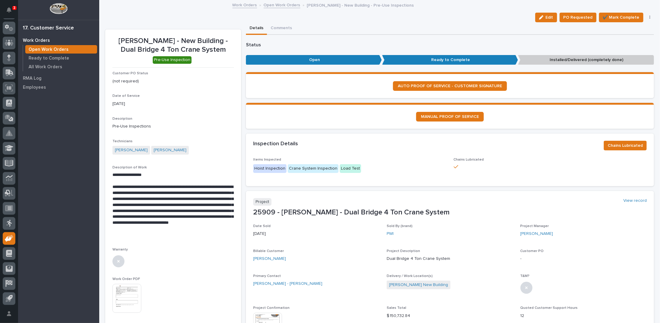
click at [285, 6] on link "Open Work Orders" at bounding box center [282, 4] width 37 height 7
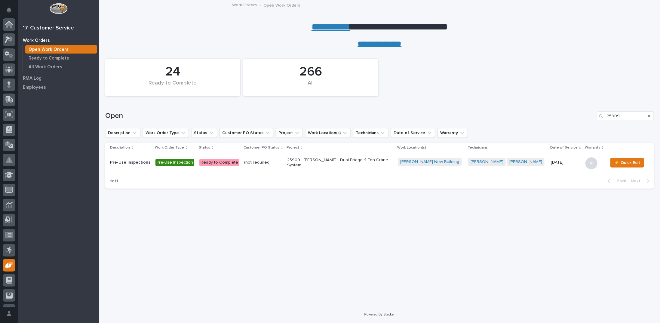
scroll to position [27, 0]
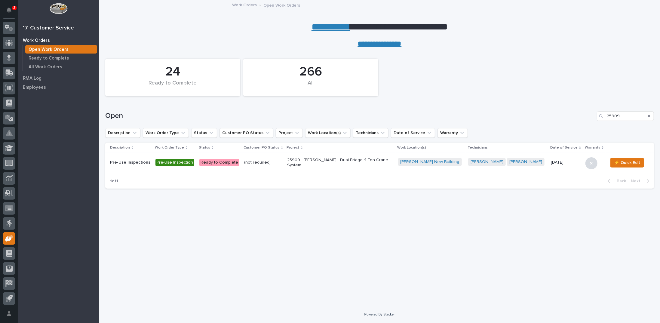
click at [649, 117] on icon "Search" at bounding box center [649, 116] width 2 height 4
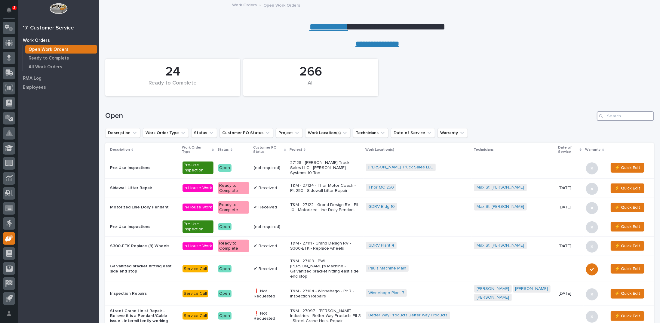
click at [609, 118] on input "Search" at bounding box center [625, 116] width 57 height 10
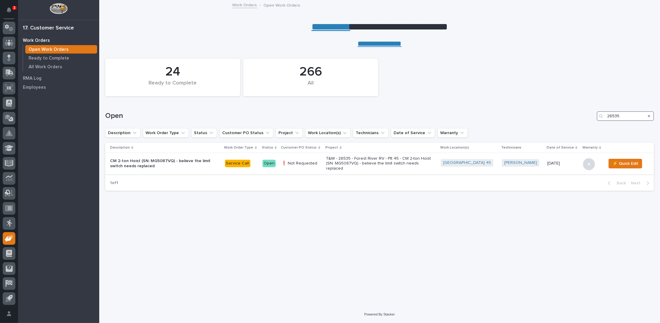
type input "26535"
click at [351, 162] on p "T&M - 26535 - Forest River RV - Plt 45 - CM 2-ton Hoist (SN: MG5087VQ) - believ…" at bounding box center [378, 163] width 105 height 15
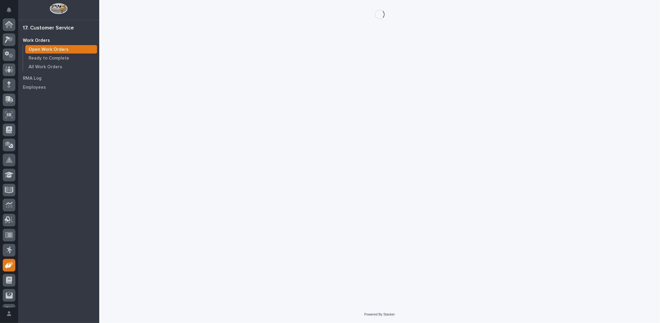
scroll to position [27, 0]
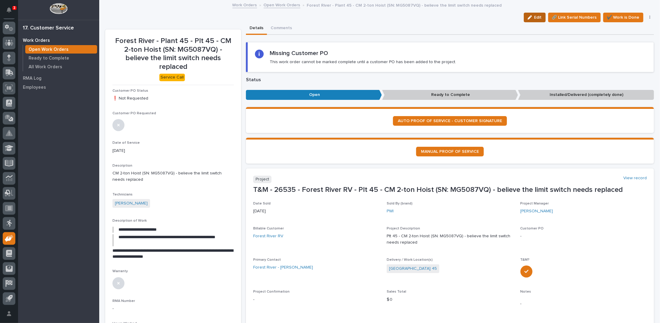
click at [528, 16] on icon "button" at bounding box center [530, 17] width 4 height 4
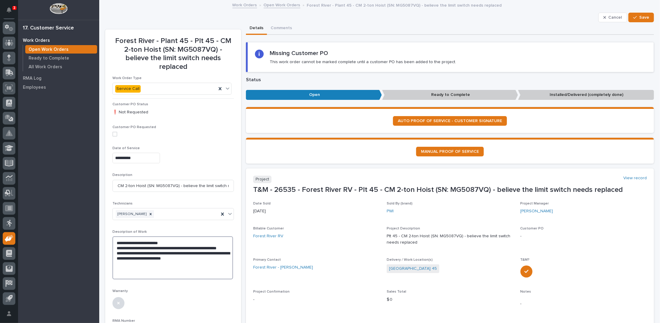
drag, startPoint x: 115, startPoint y: 256, endPoint x: 207, endPoint y: 266, distance: 92.3
click at [207, 266] on textarea "**********" at bounding box center [173, 258] width 121 height 43
type textarea "**********"
click at [640, 17] on span "Save" at bounding box center [645, 17] width 10 height 5
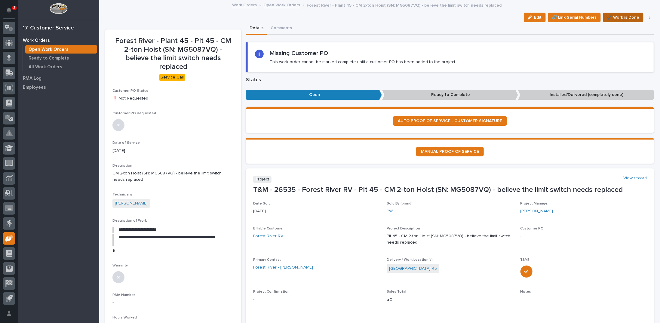
click at [623, 17] on span "✔️ Work is Done" at bounding box center [623, 17] width 32 height 7
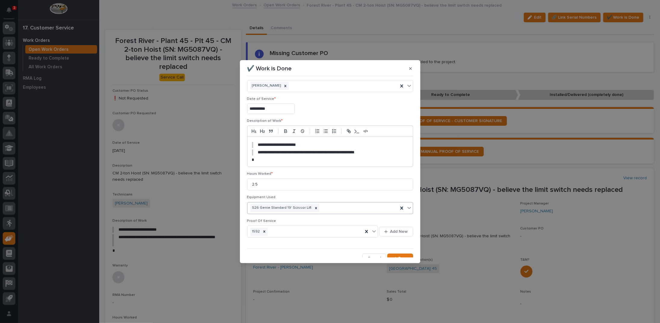
scroll to position [14, 0]
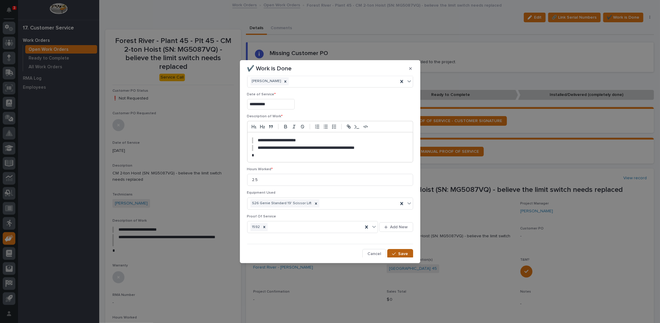
click at [392, 252] on icon "button" at bounding box center [394, 254] width 4 height 4
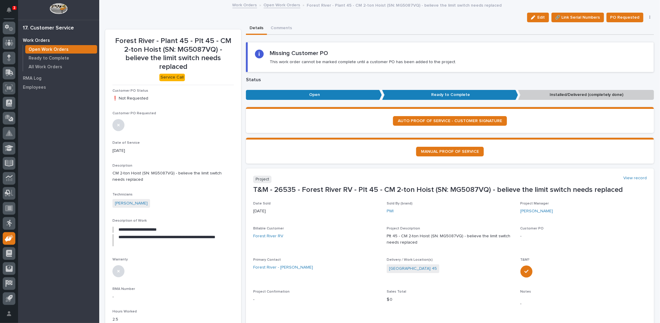
click at [275, 2] on link "Open Work Orders" at bounding box center [282, 4] width 37 height 7
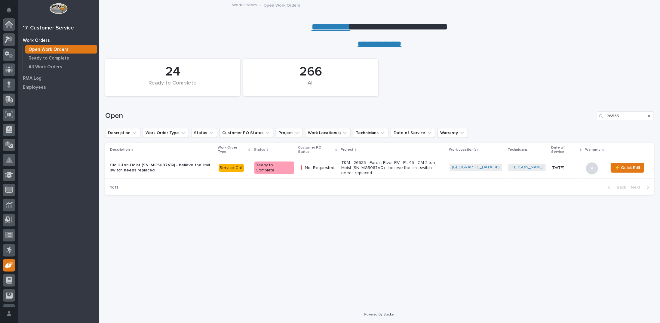
scroll to position [27, 0]
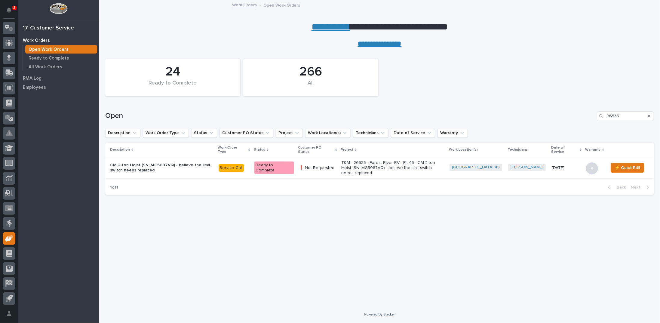
click at [651, 116] on div "Search" at bounding box center [650, 116] width 10 height 10
drag, startPoint x: 649, startPoint y: 116, endPoint x: 330, endPoint y: 27, distance: 331.2
click at [649, 116] on icon "Search" at bounding box center [649, 116] width 2 height 2
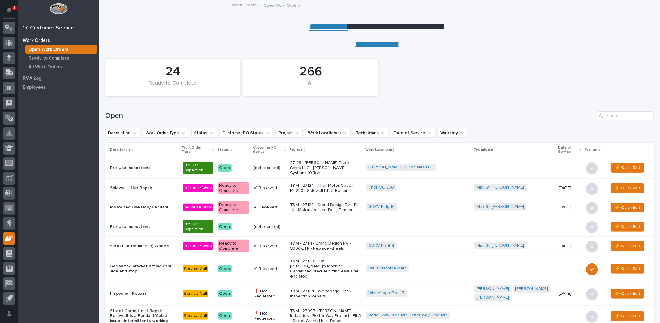
click at [330, 27] on link "**********" at bounding box center [329, 27] width 39 height 10
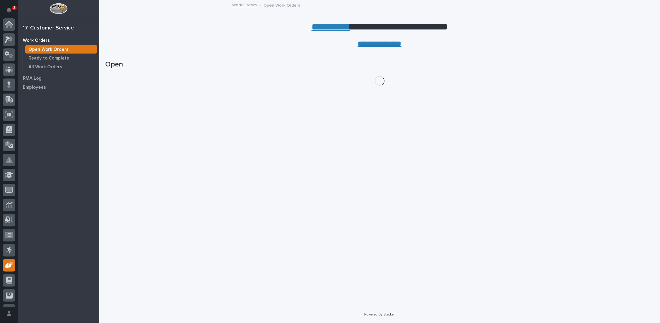
scroll to position [27, 0]
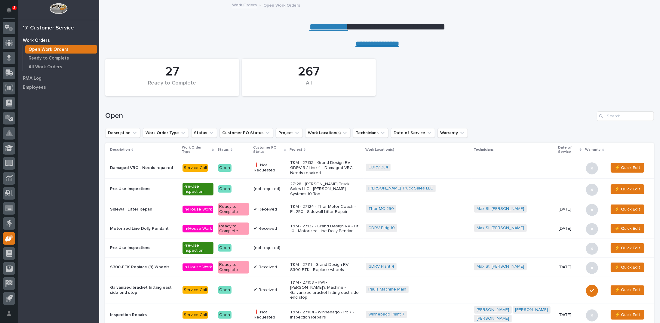
click at [388, 168] on link "GDRV 3L4" at bounding box center [379, 167] width 20 height 5
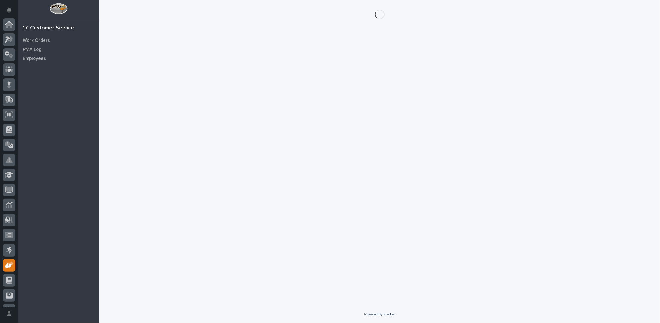
scroll to position [27, 0]
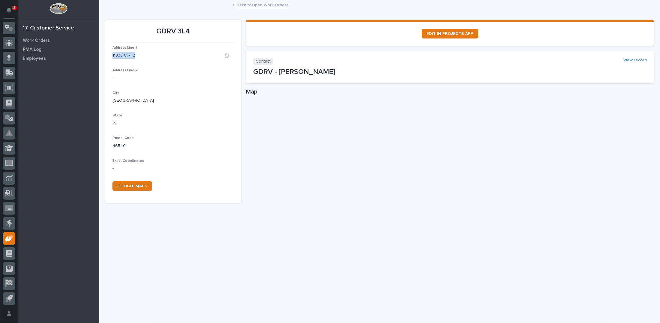
drag, startPoint x: 113, startPoint y: 55, endPoint x: 134, endPoint y: 54, distance: 21.7
click at [134, 54] on div "11333 C.R. 2" at bounding box center [174, 55] width 122 height 6
copy p "11333 C.R. 2"
click at [247, 5] on link "Back to Open Work Orders" at bounding box center [263, 4] width 52 height 7
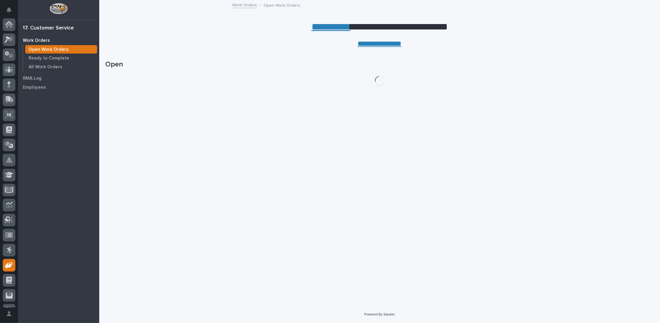
scroll to position [27, 0]
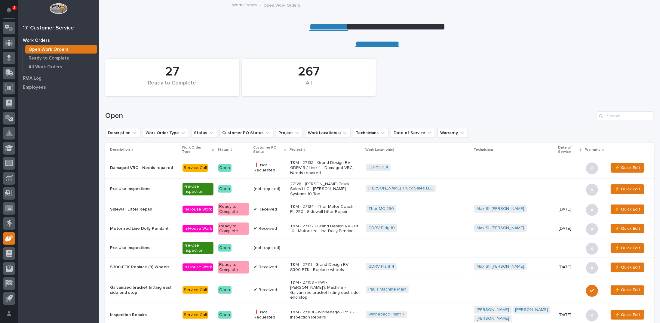
click at [317, 164] on p "T&M - 27133 - Grand Design RV - GDRV 3 / Line 4 - Damaged VRC - Needs repaired" at bounding box center [325, 167] width 71 height 15
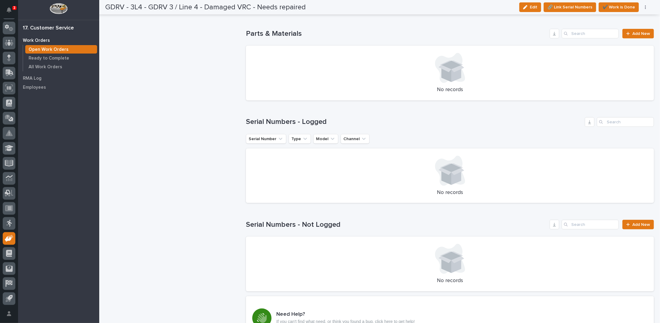
scroll to position [471, 0]
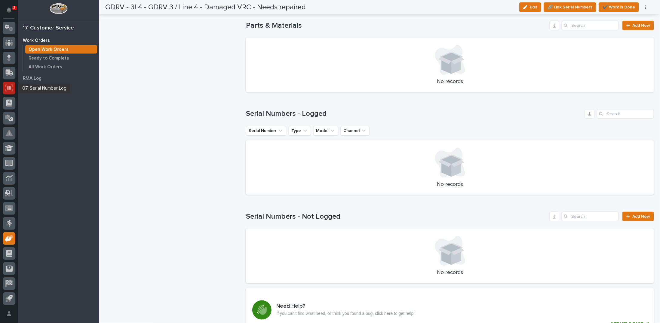
click at [8, 88] on icon at bounding box center [9, 88] width 8 height 7
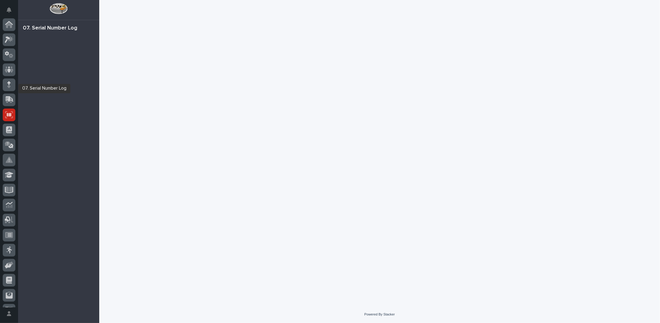
scroll to position [27, 0]
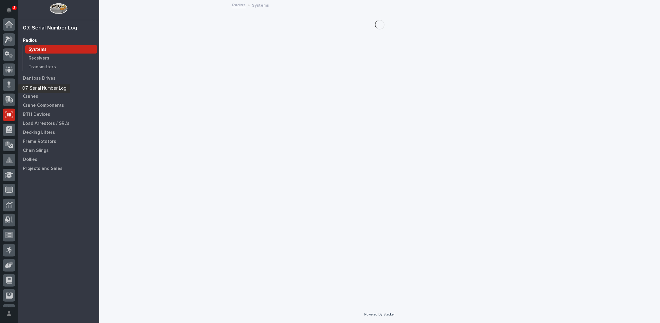
scroll to position [27, 0]
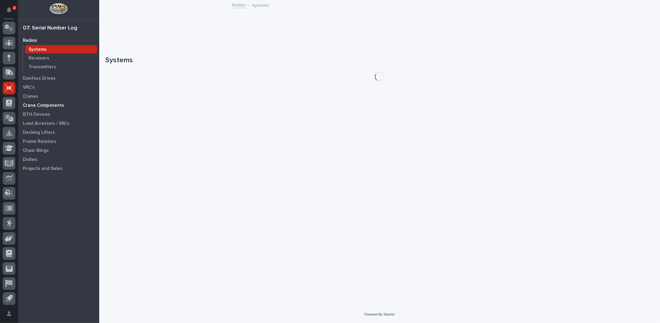
click at [36, 106] on p "Crane Components" at bounding box center [43, 105] width 41 height 5
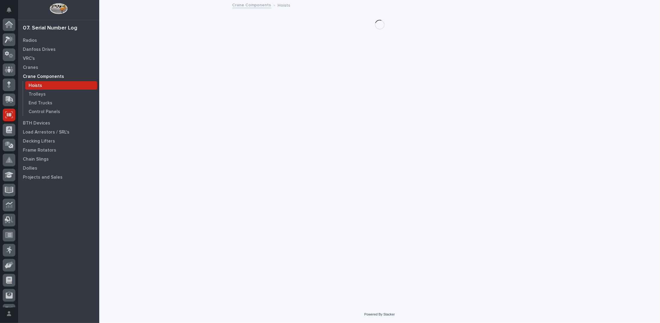
scroll to position [27, 0]
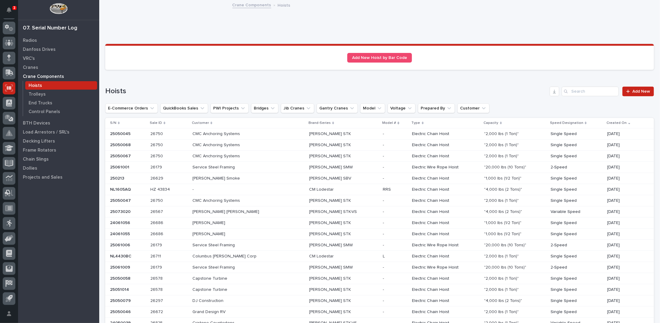
click at [268, 136] on p at bounding box center [245, 133] width 105 height 5
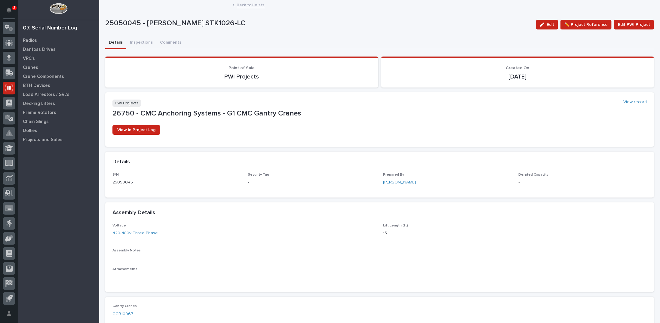
click at [243, 3] on link "Back to Hoists" at bounding box center [251, 4] width 28 height 7
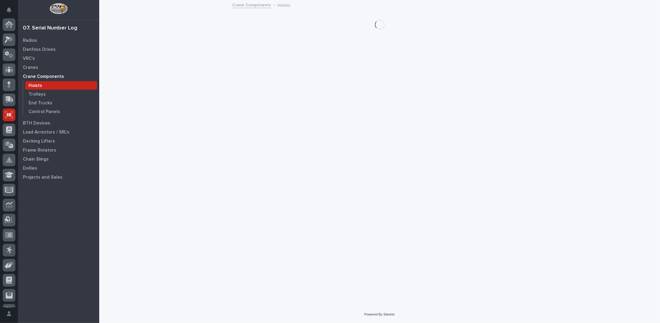
scroll to position [27, 0]
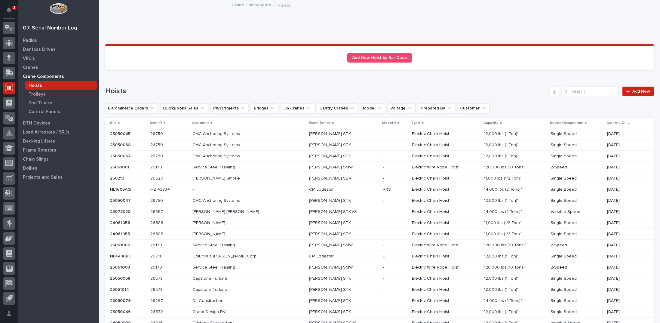
click at [170, 189] on p "HZ 43834" at bounding box center [160, 189] width 21 height 6
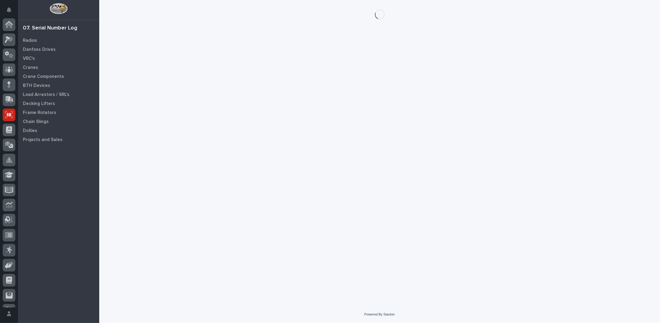
scroll to position [27, 0]
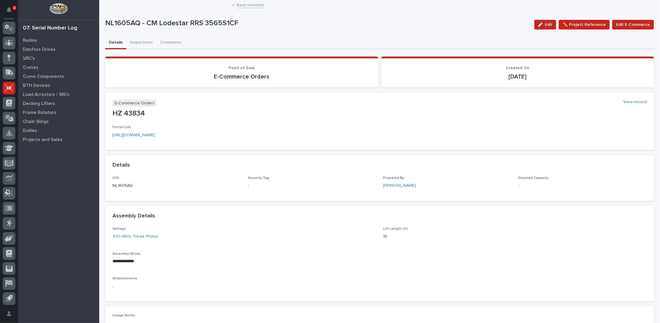
click at [155, 134] on link "[URL][DOMAIN_NAME]" at bounding box center [134, 135] width 42 height 4
click at [241, 6] on link "Back to Hoists" at bounding box center [251, 4] width 28 height 7
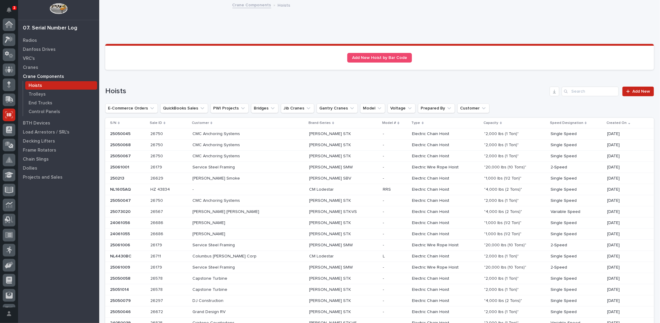
scroll to position [27, 0]
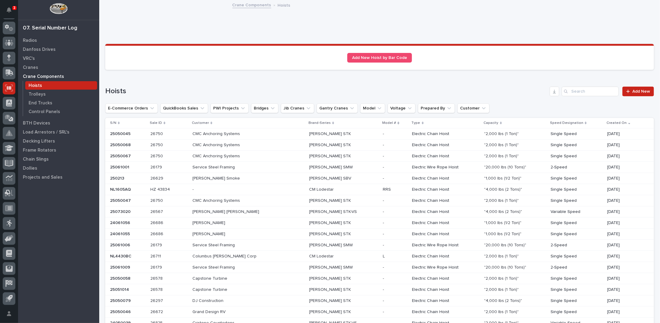
click at [241, 154] on p "CMC Anchoring Systems" at bounding box center [217, 156] width 49 height 6
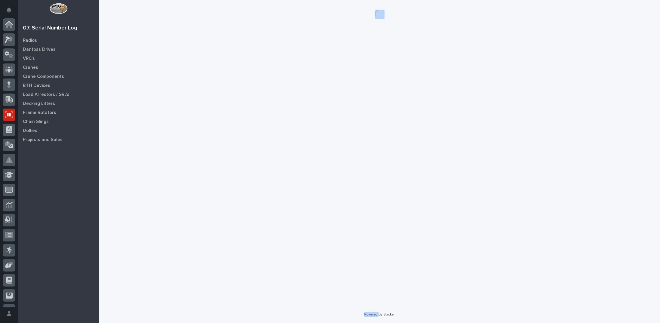
scroll to position [27, 0]
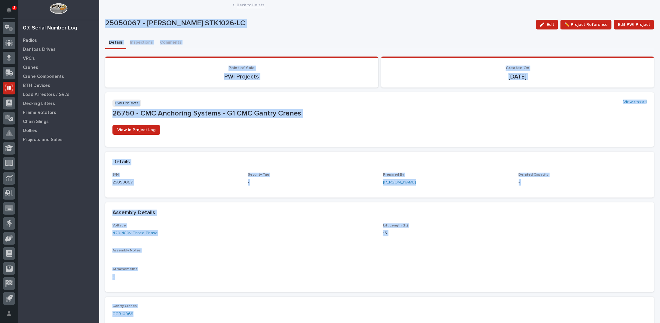
click at [329, 113] on p "26750 - CMC Anchoring Systems - G1 CMC Gantry Cranes" at bounding box center [380, 113] width 535 height 9
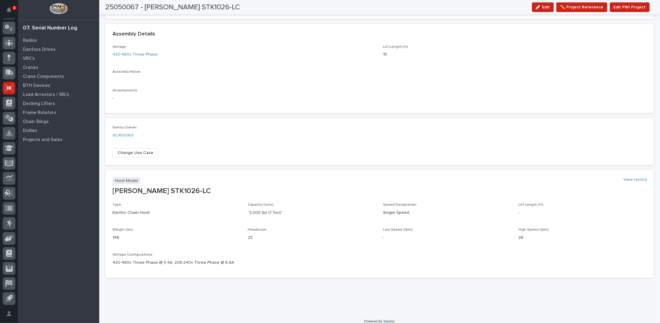
scroll to position [185, 0]
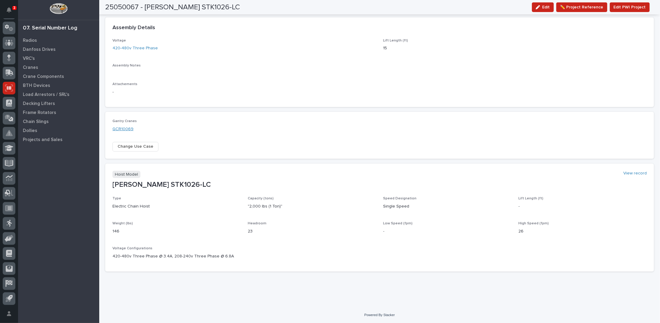
click at [122, 128] on link "GCR10069" at bounding box center [123, 129] width 21 height 6
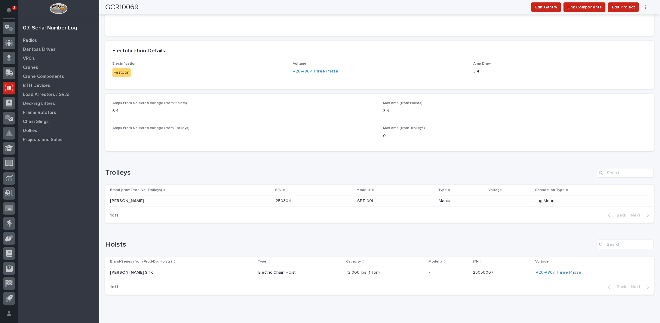
scroll to position [114, 0]
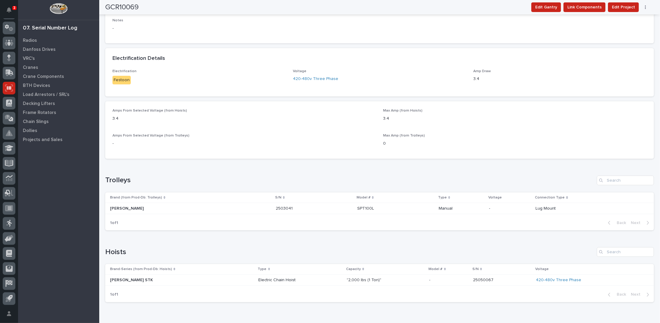
click at [431, 281] on p at bounding box center [449, 280] width 39 height 5
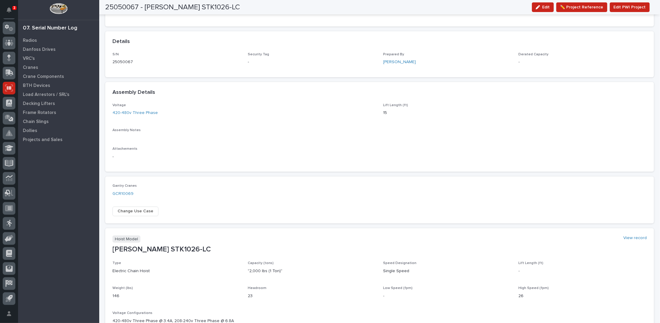
scroll to position [150, 0]
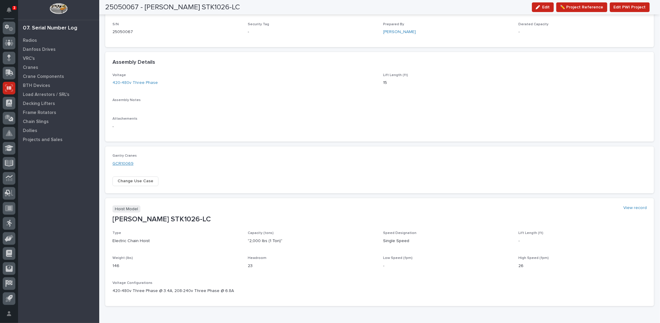
click at [126, 163] on link "GCR10069" at bounding box center [123, 164] width 21 height 6
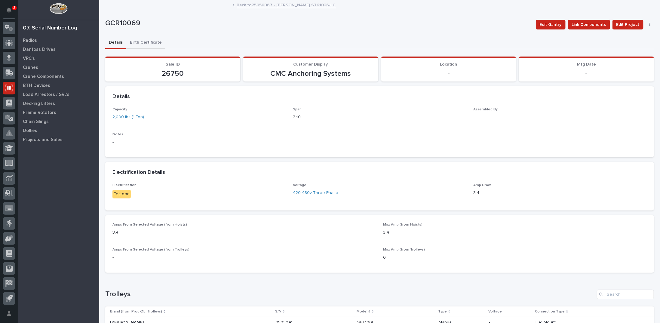
click at [137, 42] on button "Birth Certificate" at bounding box center [145, 43] width 39 height 13
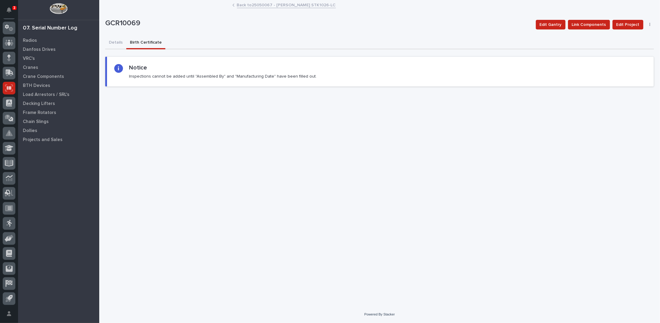
click at [255, 4] on link "Back to 25050067 - [PERSON_NAME] STK1026-LC" at bounding box center [286, 4] width 99 height 7
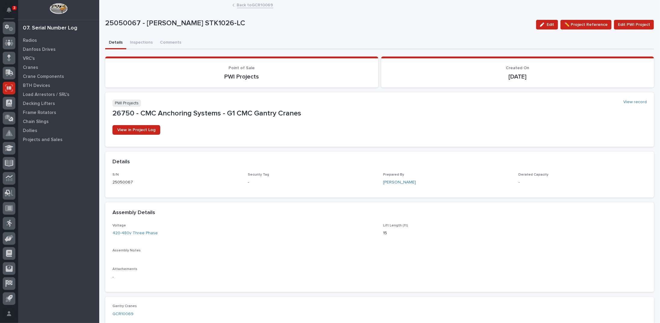
click at [255, 4] on link "Back to GCR10069" at bounding box center [255, 4] width 36 height 7
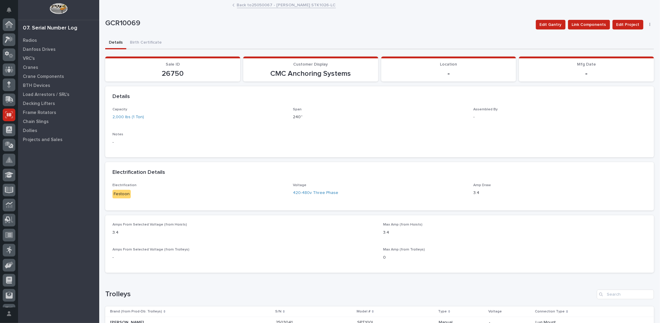
scroll to position [27, 0]
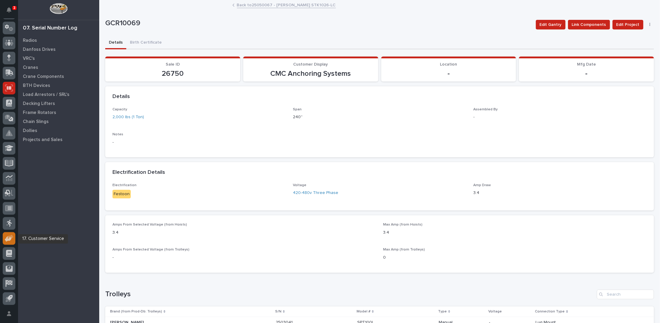
click at [12, 240] on icon at bounding box center [9, 238] width 9 height 7
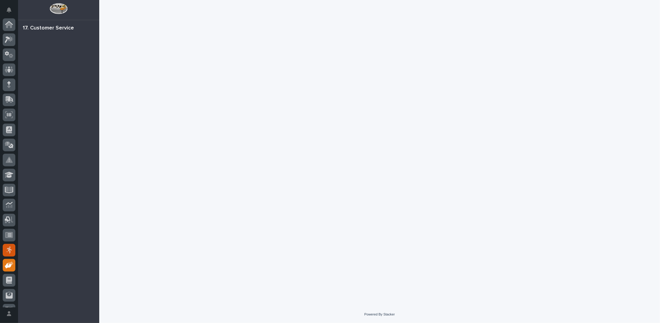
scroll to position [27, 0]
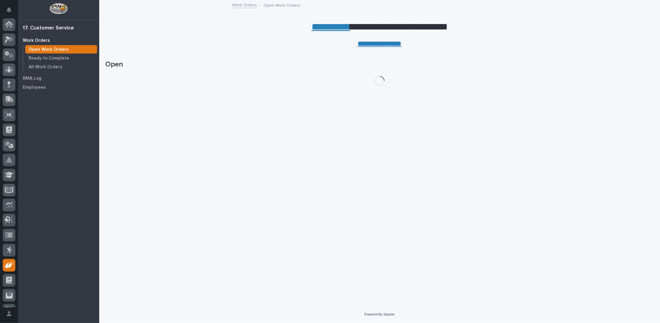
scroll to position [27, 0]
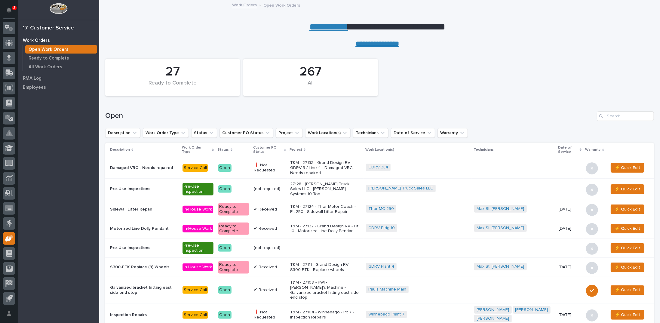
click at [325, 169] on p "T&M - 27133 - Grand Design RV - GDRV 3 / Line 4 - Damaged VRC - Needs repaired" at bounding box center [325, 167] width 71 height 15
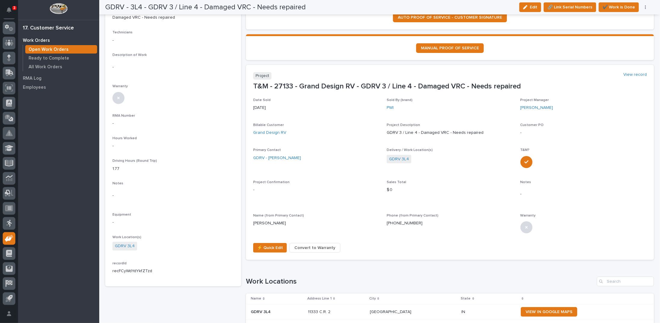
scroll to position [150, 0]
